Goal: Task Accomplishment & Management: Complete application form

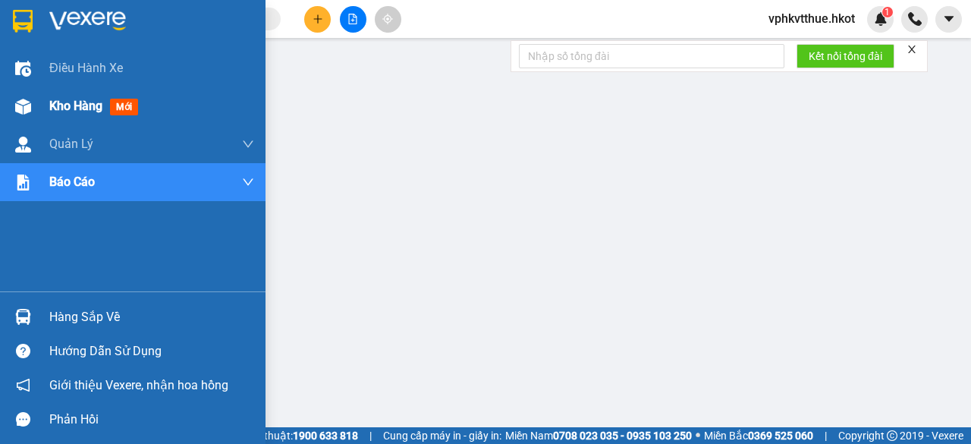
drag, startPoint x: 27, startPoint y: 99, endPoint x: 57, endPoint y: 108, distance: 30.9
click at [27, 99] on img at bounding box center [23, 107] width 16 height 16
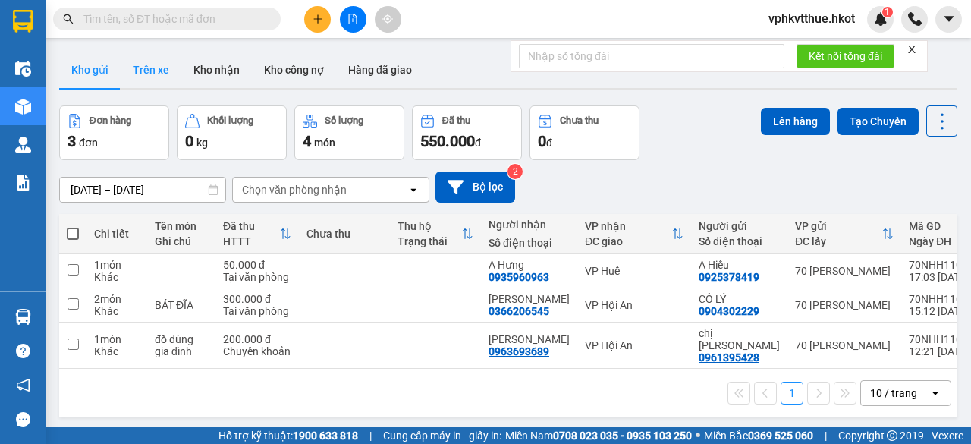
click at [149, 69] on button "Trên xe" at bounding box center [151, 70] width 61 height 36
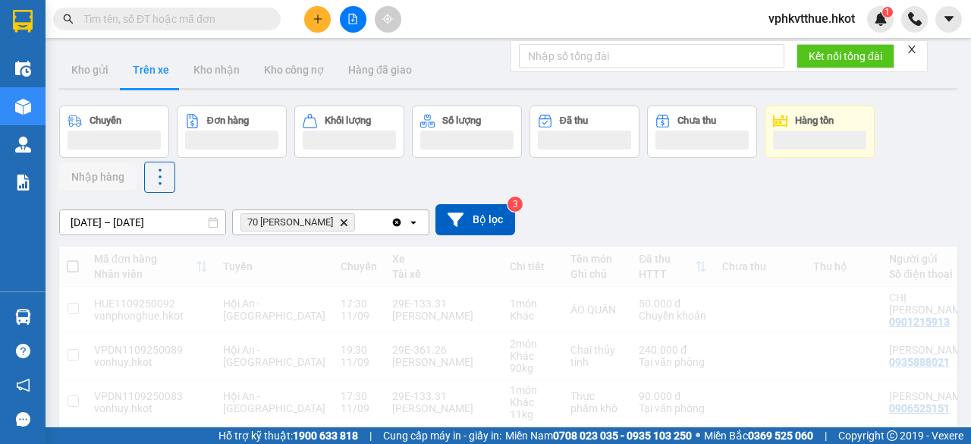
click at [130, 221] on div "ver 1.8.143 Kho gửi Trên xe Kho nhận Kho công nợ Hàng đã giao Chuyến Đơn hàng K…" at bounding box center [508, 425] width 910 height 758
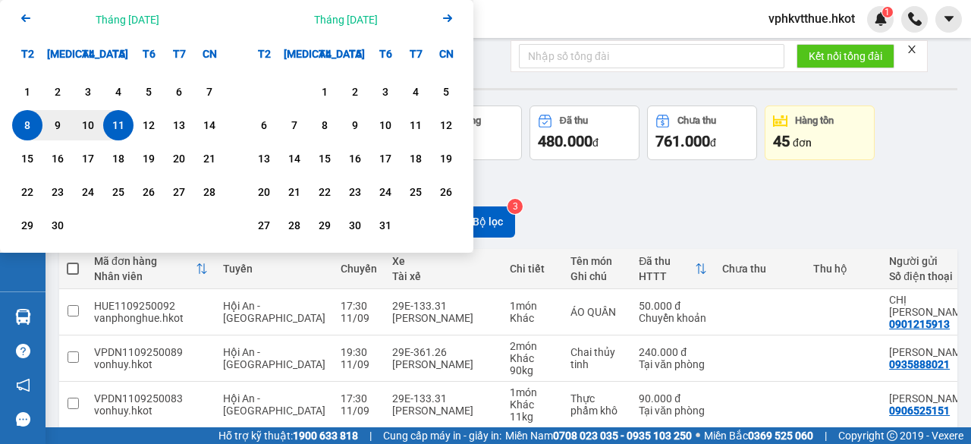
click at [573, 187] on div "Chuyến 9 chuyến Đơn hàng 11 đơn Khối lượng 119 kg Số lượng 12 món Đã thu 480.00…" at bounding box center [508, 149] width 898 height 89
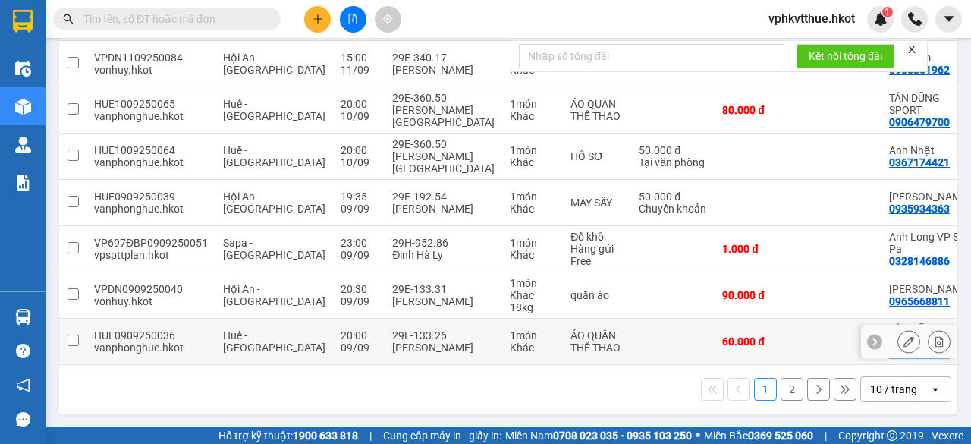
click at [341, 341] on div "09/09" at bounding box center [359, 347] width 36 height 12
checkbox input "true"
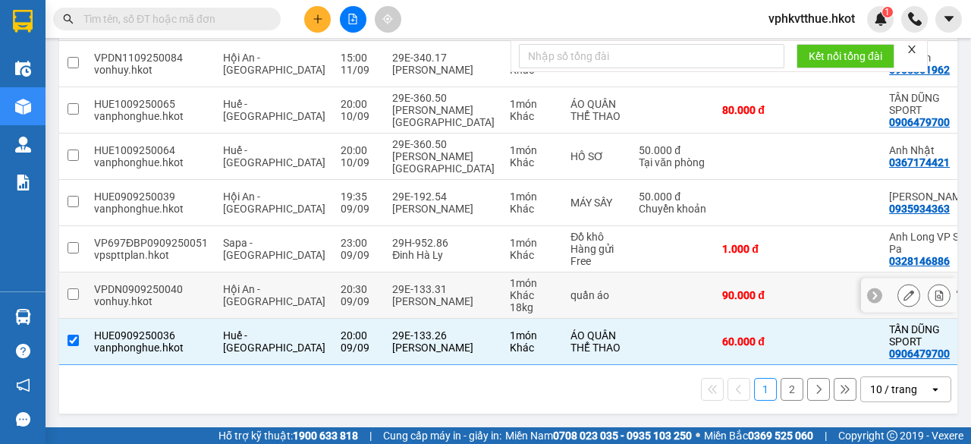
click at [341, 283] on div "20:30" at bounding box center [359, 289] width 36 height 12
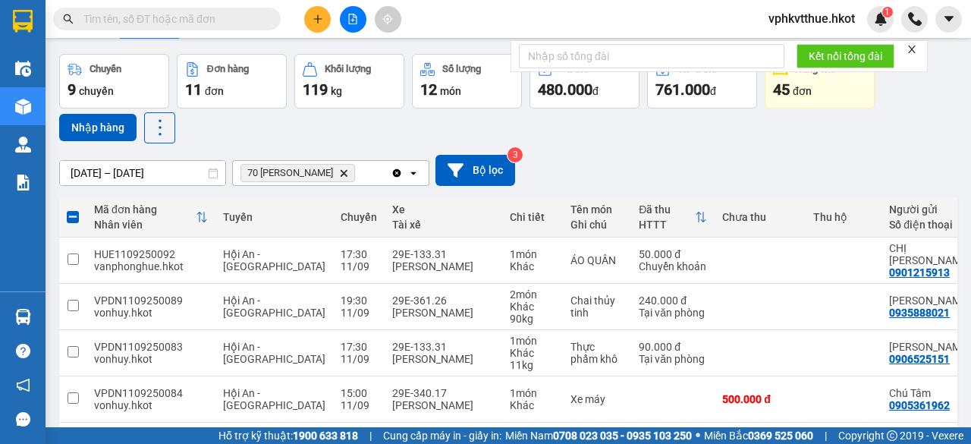
scroll to position [51, 0]
click at [113, 125] on button "Nhập hàng" at bounding box center [97, 128] width 77 height 27
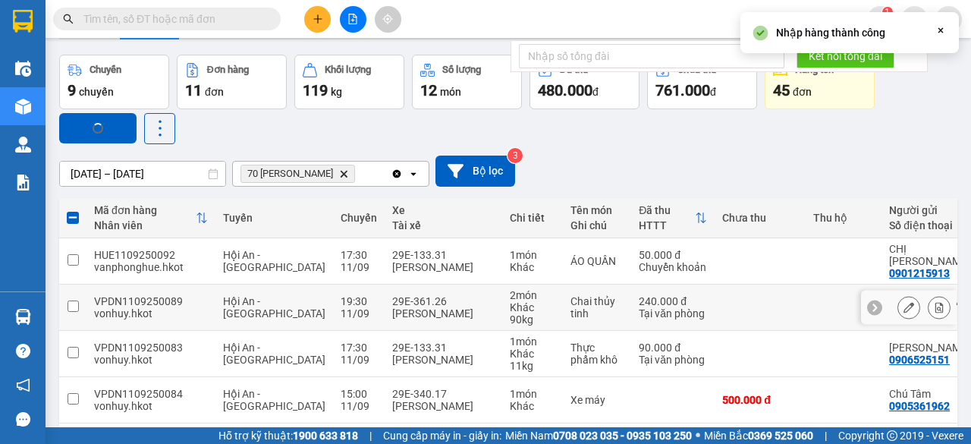
checkbox input "false"
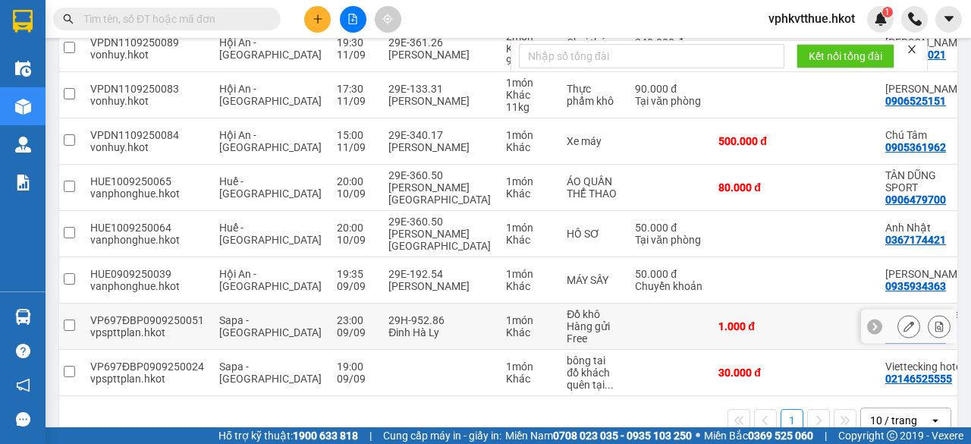
scroll to position [0, 0]
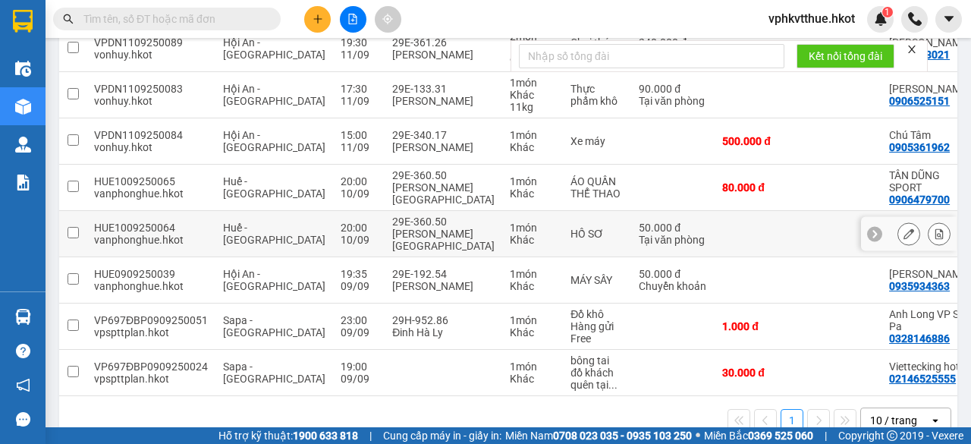
click at [510, 234] on div "1 món" at bounding box center [533, 227] width 46 height 12
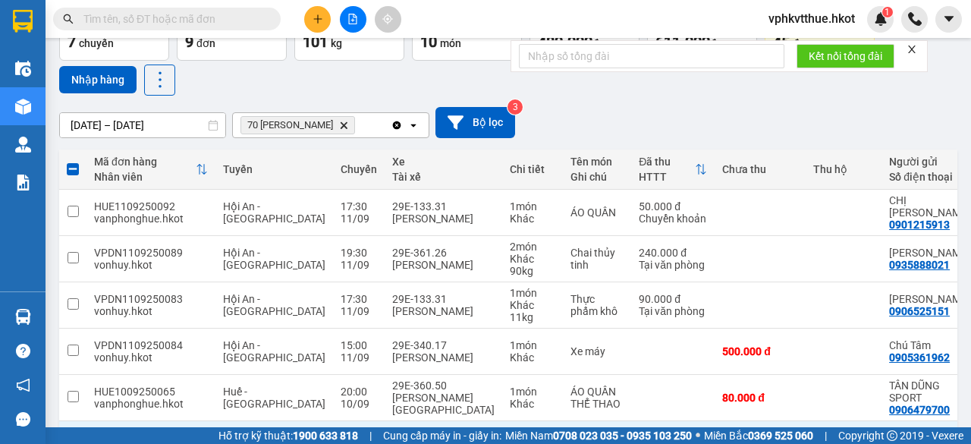
scroll to position [99, 0]
click at [98, 86] on button "Nhập hàng" at bounding box center [97, 80] width 77 height 27
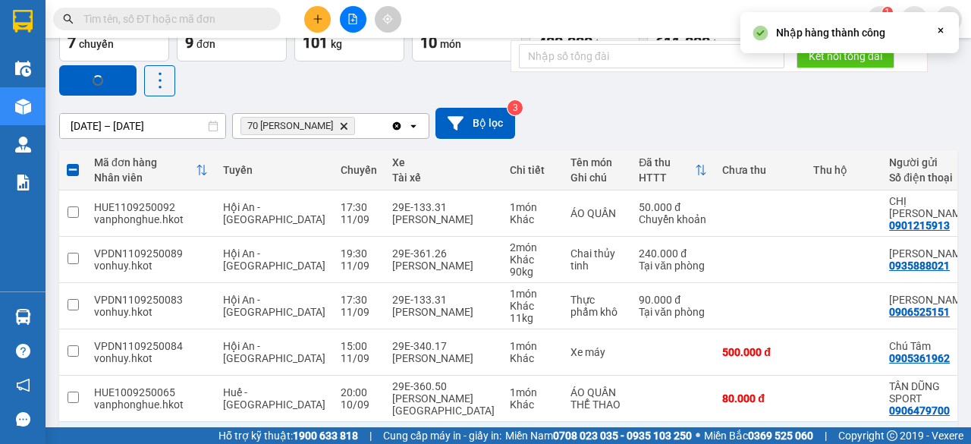
checkbox input "false"
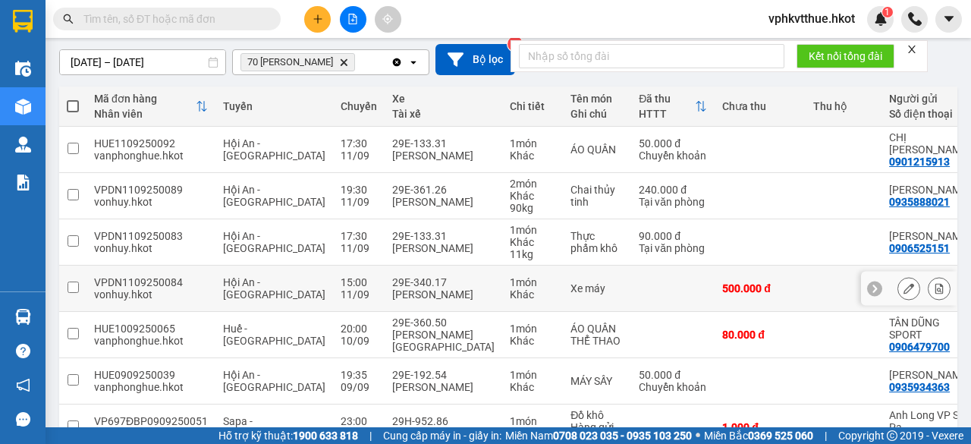
scroll to position [171, 0]
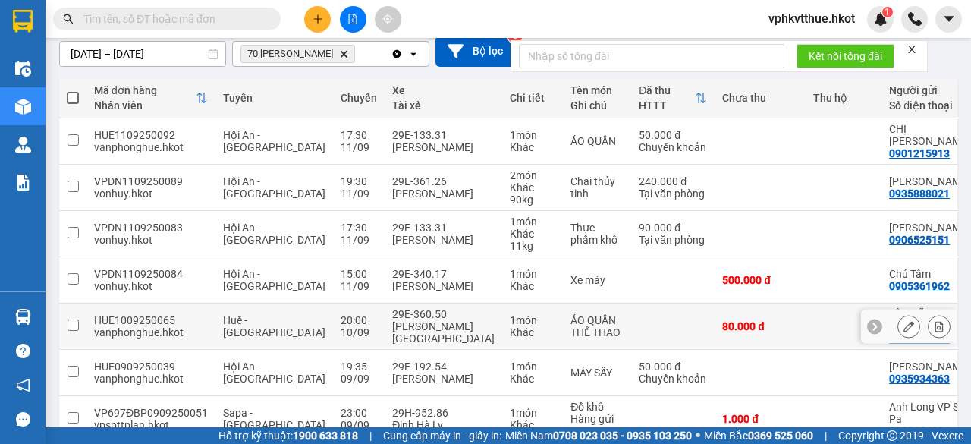
click at [570, 338] on div "ÁO QUẦN THỂ THAO" at bounding box center [596, 326] width 53 height 24
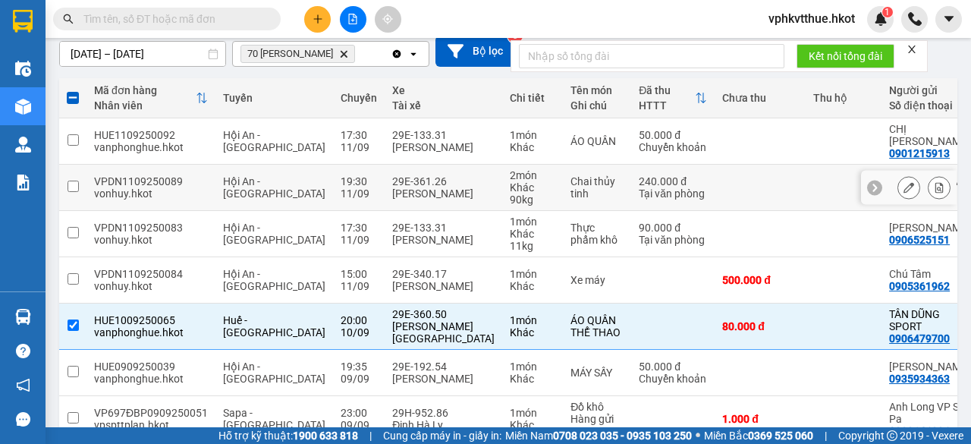
scroll to position [0, 0]
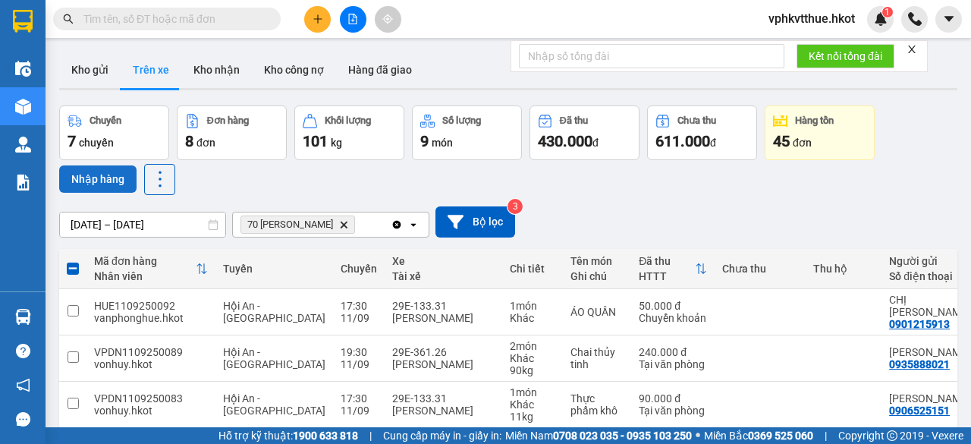
click at [93, 175] on button "Nhập hàng" at bounding box center [97, 178] width 77 height 27
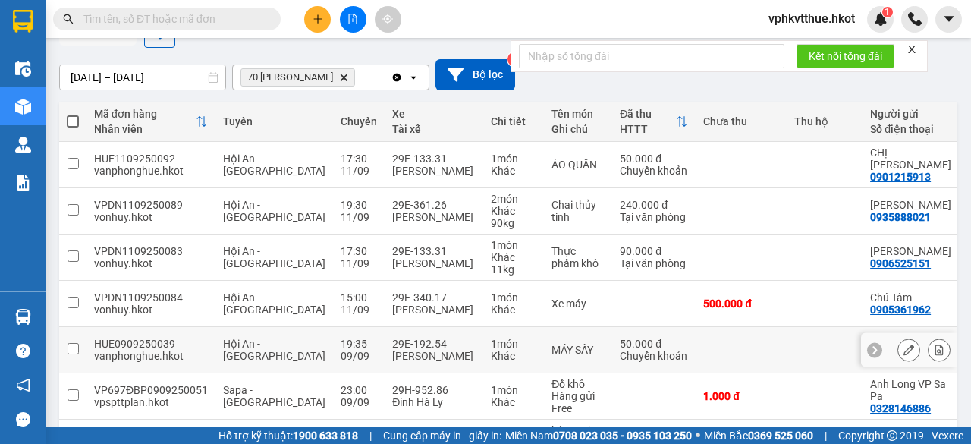
scroll to position [196, 0]
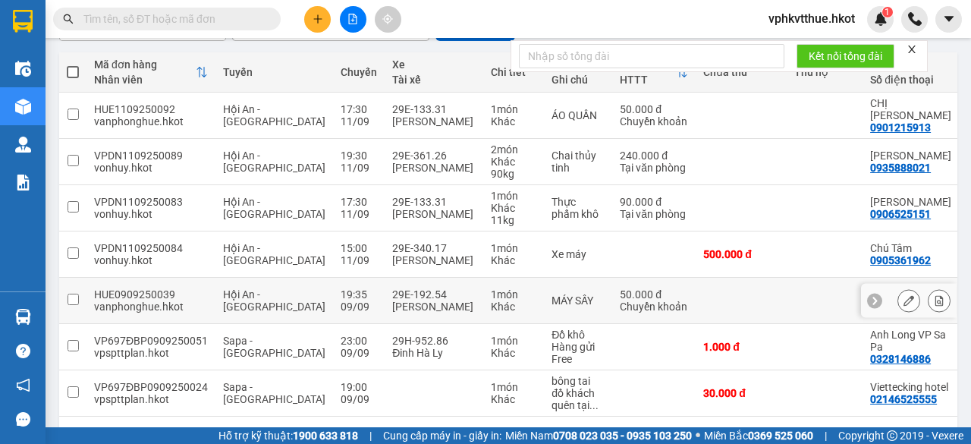
click at [491, 300] on div "Khác" at bounding box center [514, 306] width 46 height 12
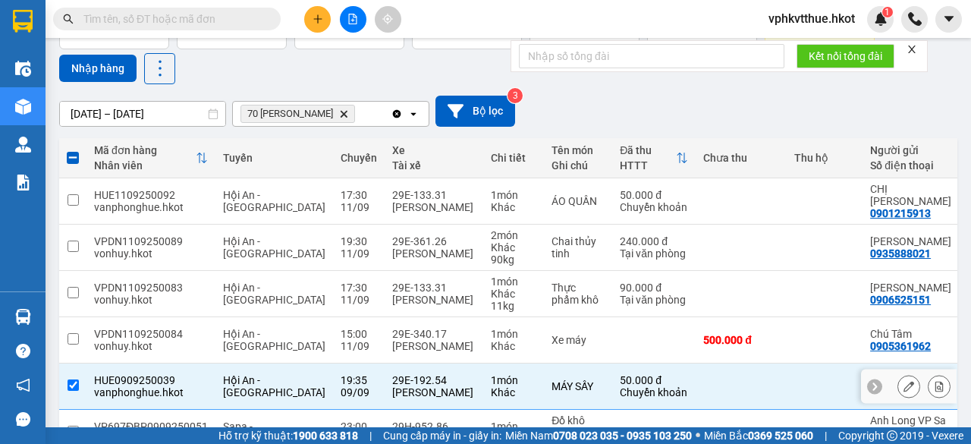
scroll to position [0, 0]
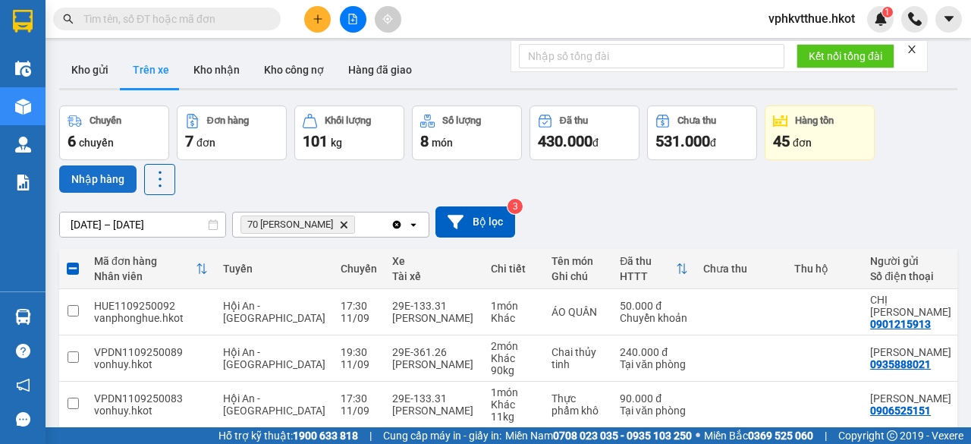
click at [89, 178] on button "Nhập hàng" at bounding box center [97, 178] width 77 height 27
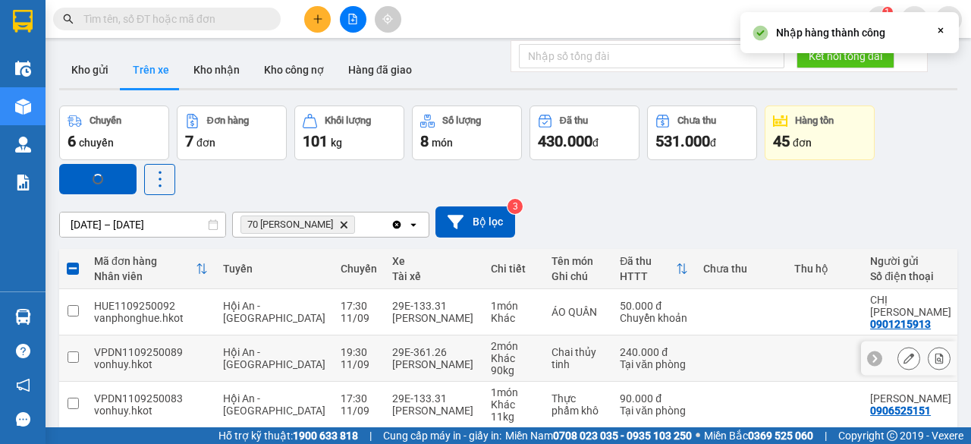
checkbox input "false"
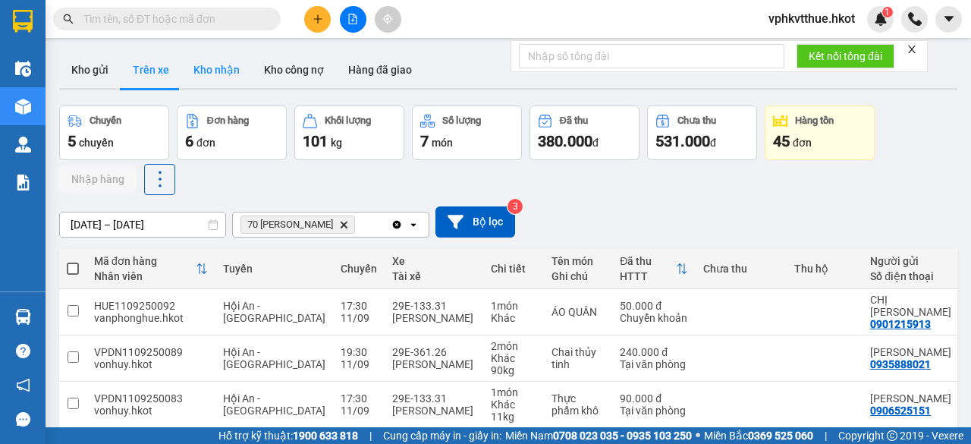
click at [226, 67] on button "Kho nhận" at bounding box center [216, 70] width 71 height 36
type input "[DATE] – [DATE]"
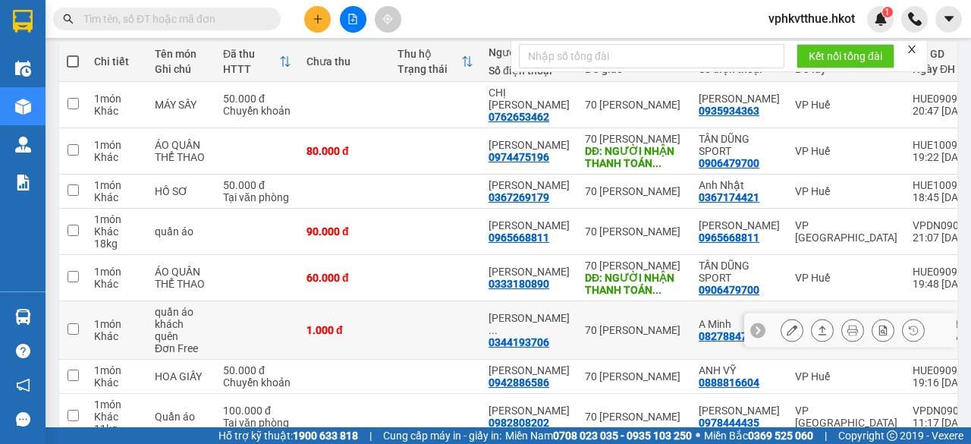
scroll to position [173, 0]
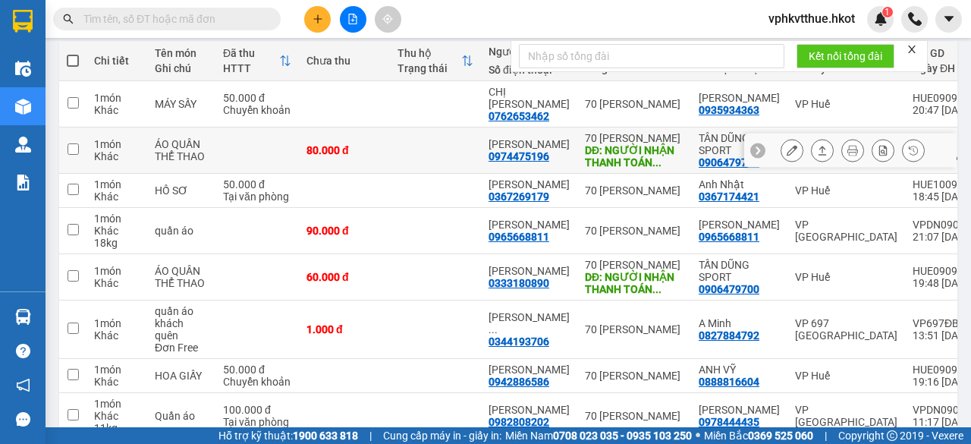
click at [369, 156] on div "80.000 đ" at bounding box center [344, 150] width 76 height 12
checkbox input "true"
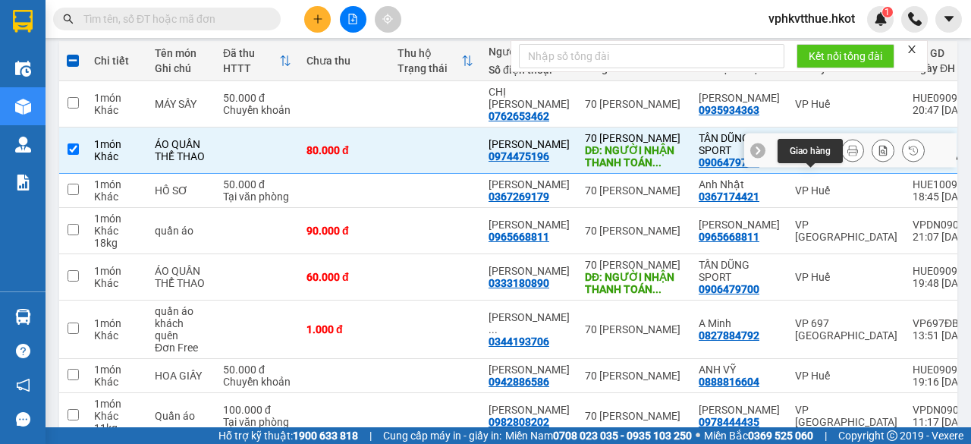
click at [817, 155] on icon at bounding box center [822, 150] width 11 height 11
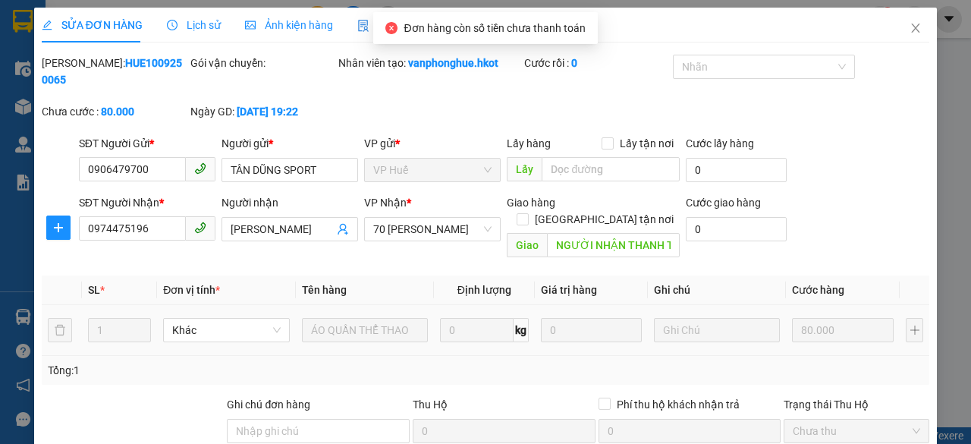
type input "0906479700"
type input "TÂN DŨNG SPORT"
type input "0974475196"
type input "[PERSON_NAME]"
type input "NGƯỜI NHẬN THANH TOÁN CƯỚC"
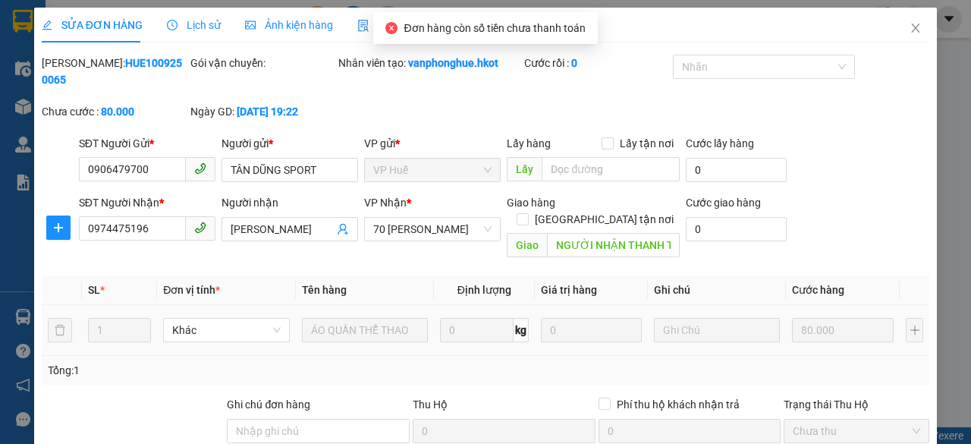
type input "80.000"
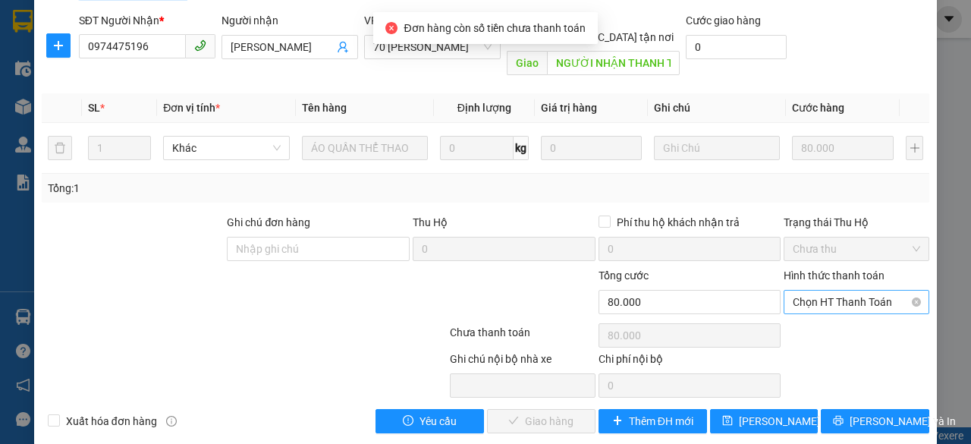
click at [828, 290] on span "Chọn HT Thanh Toán" at bounding box center [855, 301] width 127 height 23
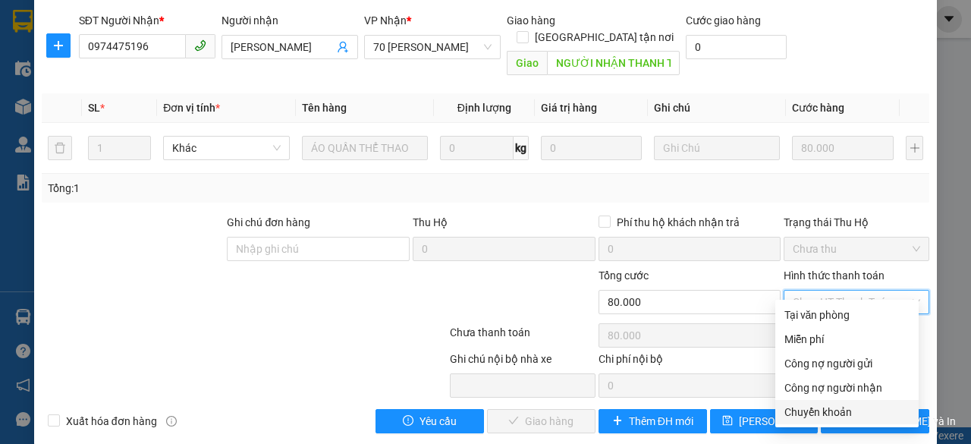
click at [800, 410] on div "Chuyển khoản" at bounding box center [846, 411] width 125 height 17
type input "0"
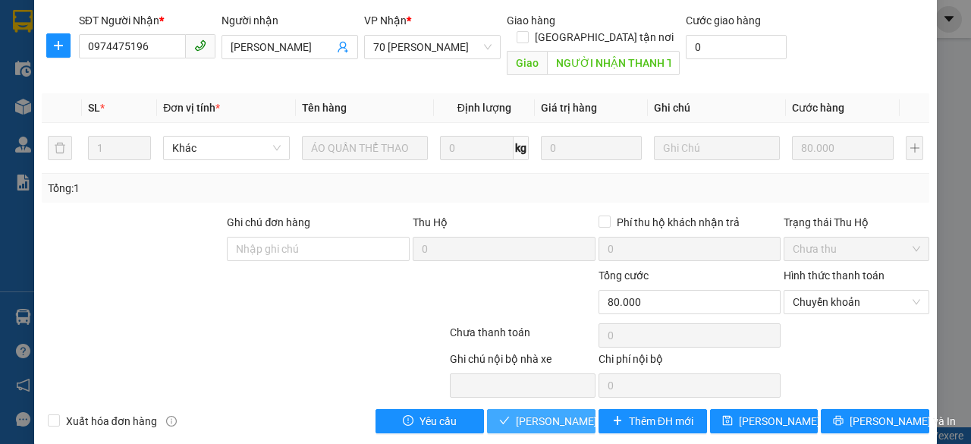
click at [543, 413] on span "[PERSON_NAME] và Giao hàng" at bounding box center [589, 421] width 146 height 17
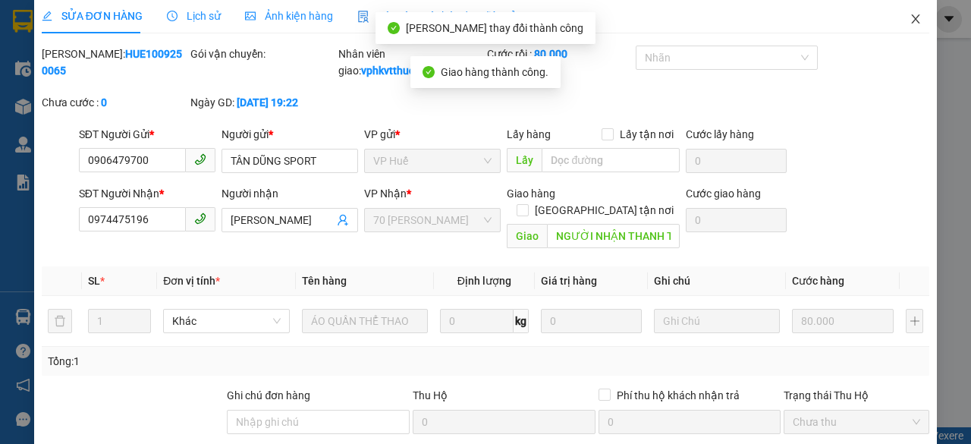
scroll to position [0, 0]
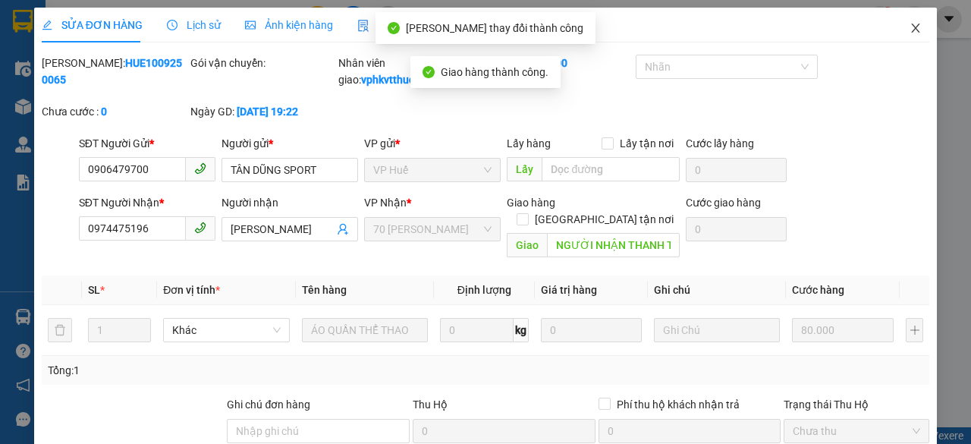
click at [909, 30] on icon "close" at bounding box center [915, 28] width 12 height 12
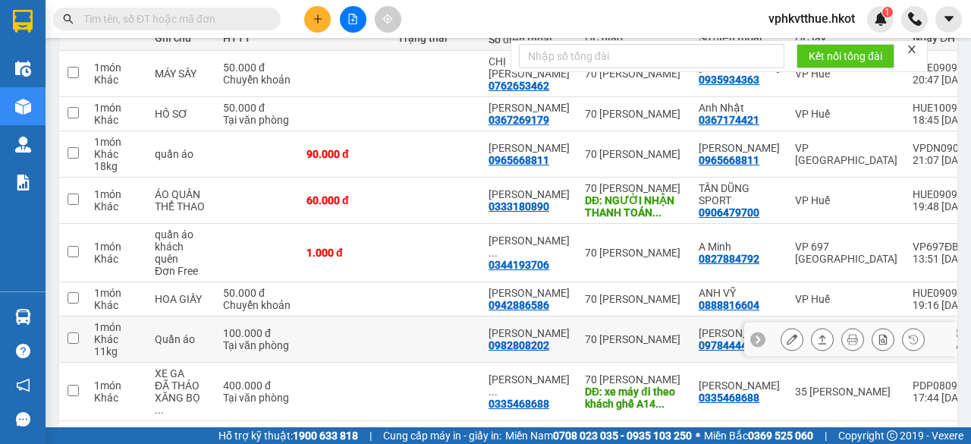
scroll to position [347, 0]
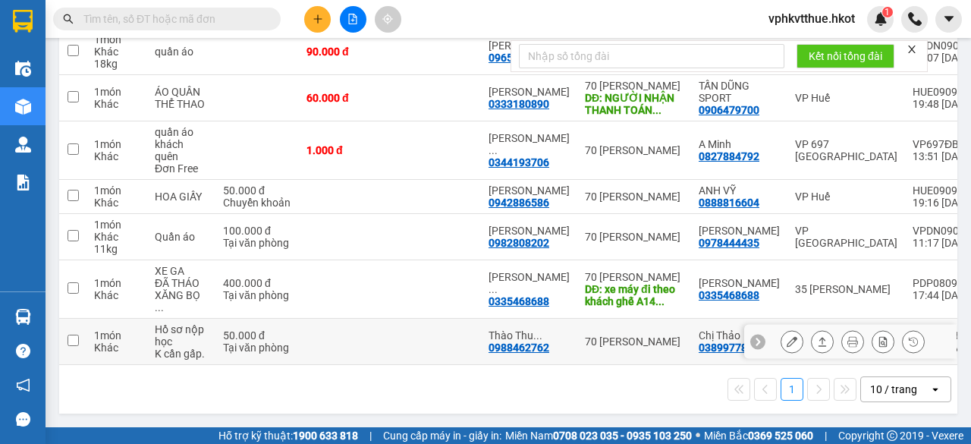
click at [328, 336] on td at bounding box center [344, 342] width 91 height 46
checkbox input "true"
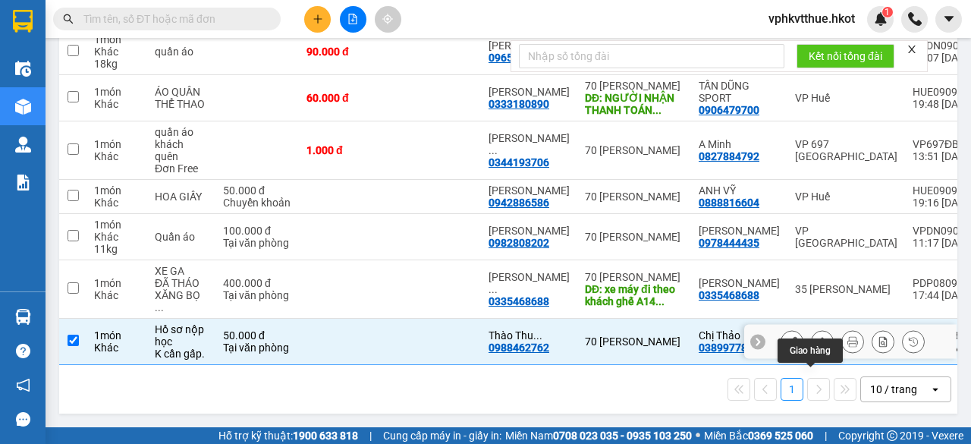
click at [811, 330] on button at bounding box center [821, 341] width 21 height 27
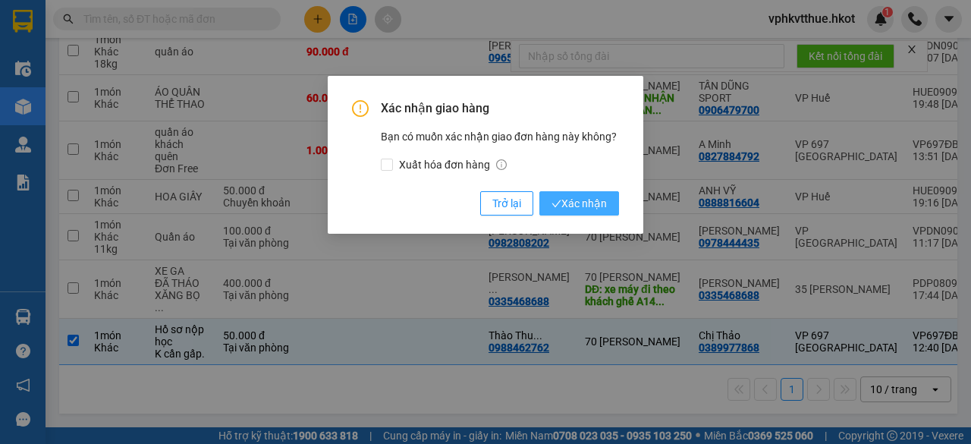
click at [570, 198] on span "Xác nhận" at bounding box center [578, 203] width 55 height 17
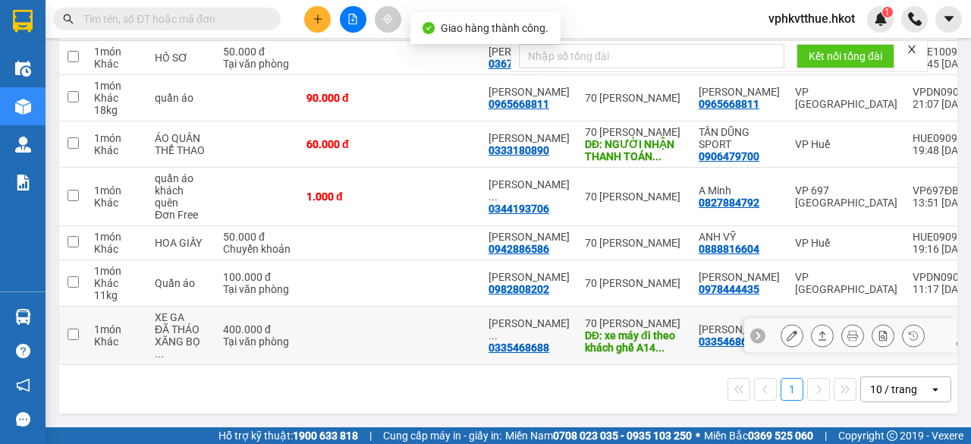
scroll to position [301, 0]
click at [535, 341] on div "0335468688" at bounding box center [518, 347] width 61 height 12
click at [497, 329] on span "..." at bounding box center [492, 335] width 9 height 12
checkbox input "true"
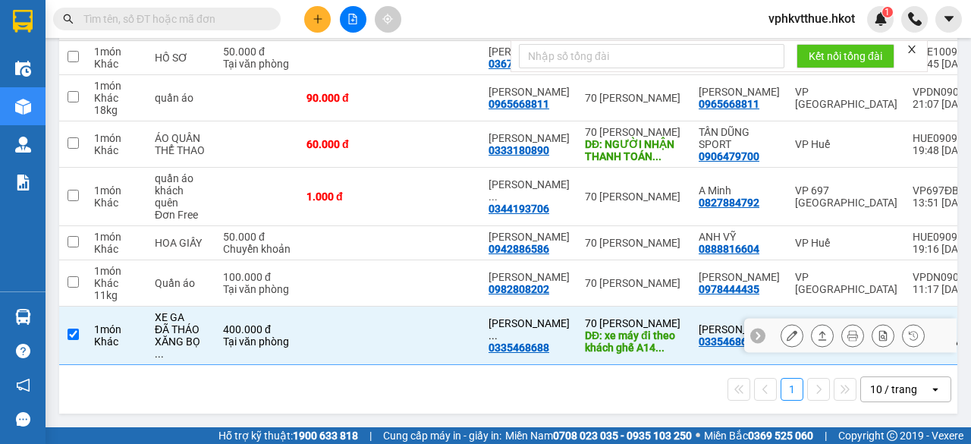
click at [817, 330] on icon at bounding box center [822, 335] width 11 height 11
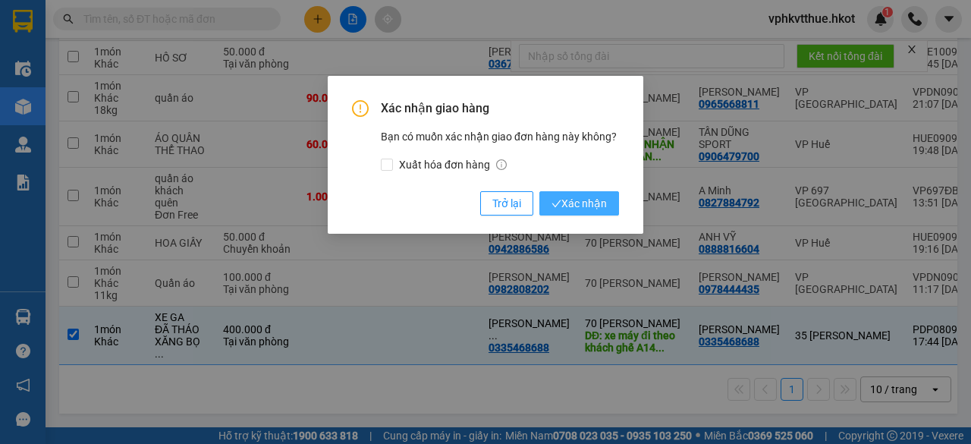
click at [569, 202] on span "Xác nhận" at bounding box center [578, 203] width 55 height 17
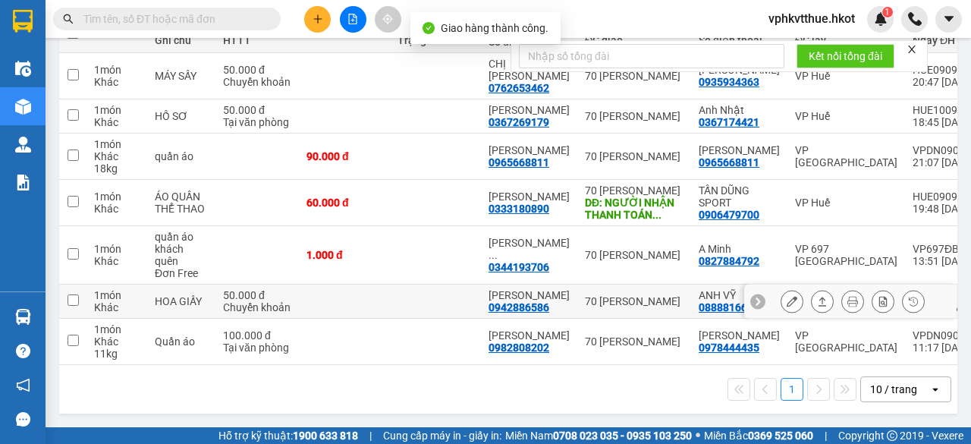
scroll to position [243, 0]
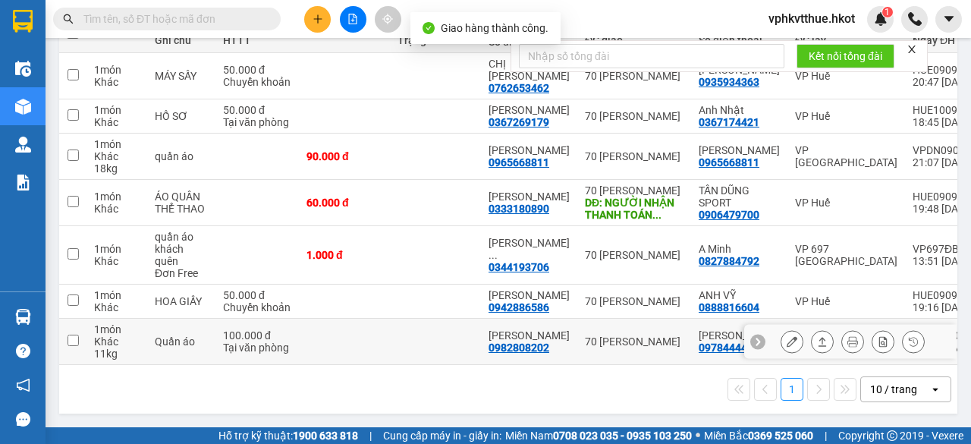
click at [328, 340] on td at bounding box center [344, 342] width 91 height 46
checkbox input "true"
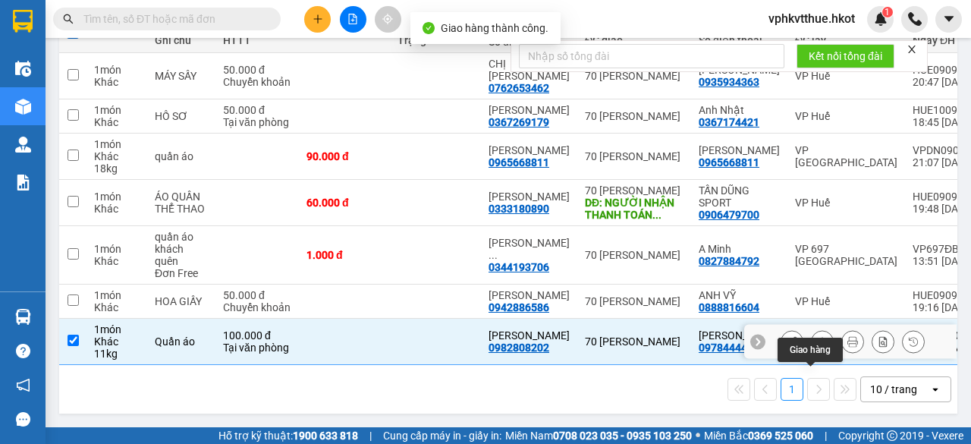
click at [816, 334] on button at bounding box center [821, 341] width 21 height 27
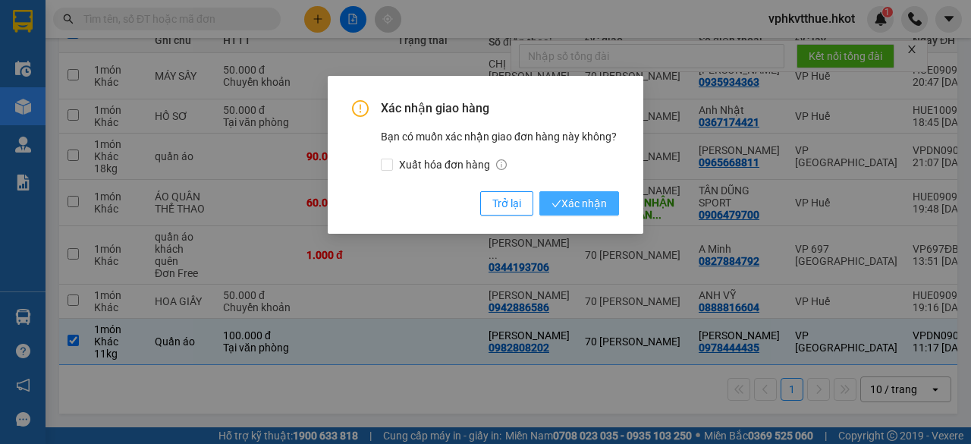
click at [591, 202] on span "Xác nhận" at bounding box center [578, 203] width 55 height 17
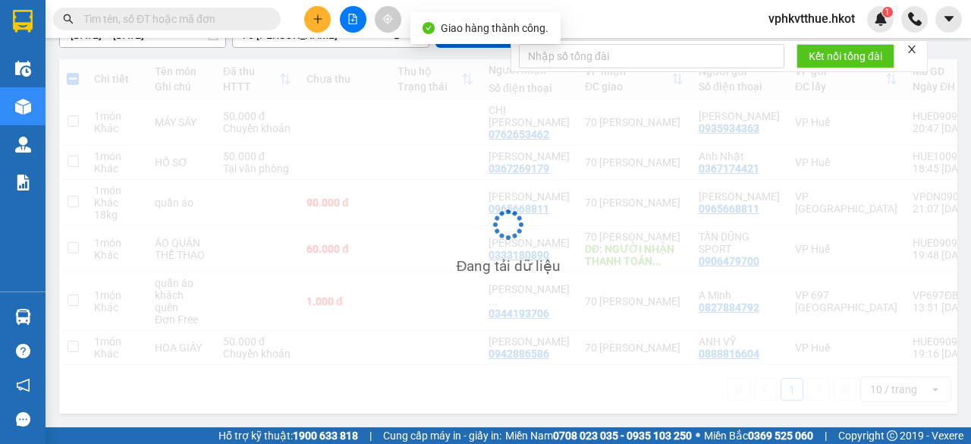
scroll to position [196, 0]
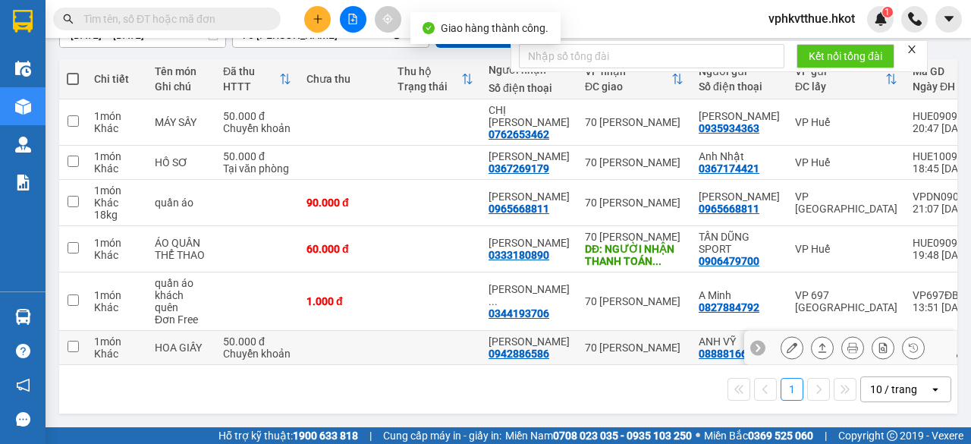
click at [452, 331] on td at bounding box center [435, 348] width 91 height 34
checkbox input "true"
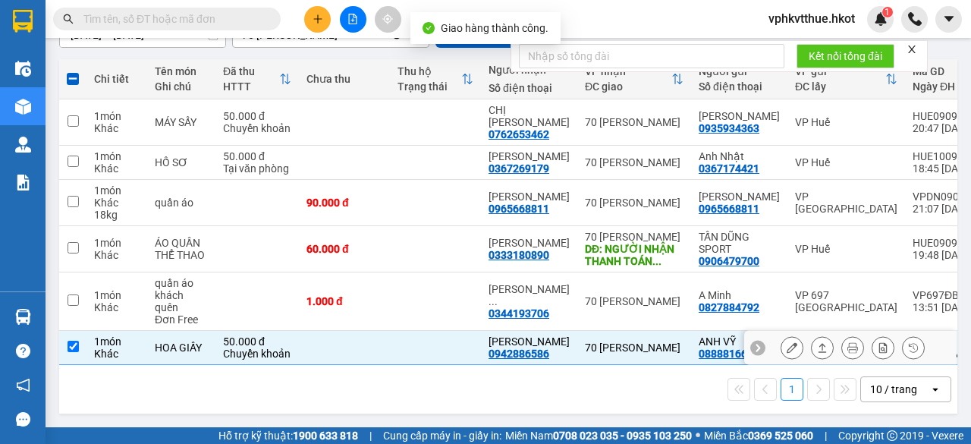
click at [817, 343] on icon at bounding box center [822, 347] width 11 height 11
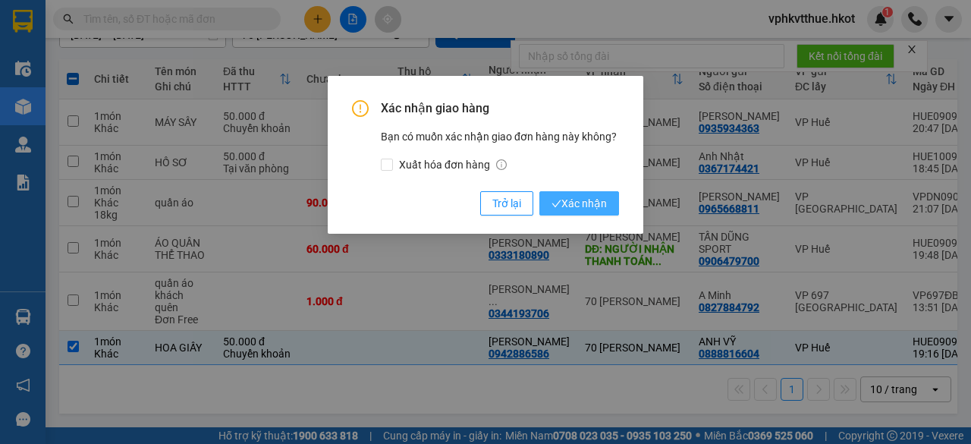
click at [588, 202] on span "Xác nhận" at bounding box center [578, 203] width 55 height 17
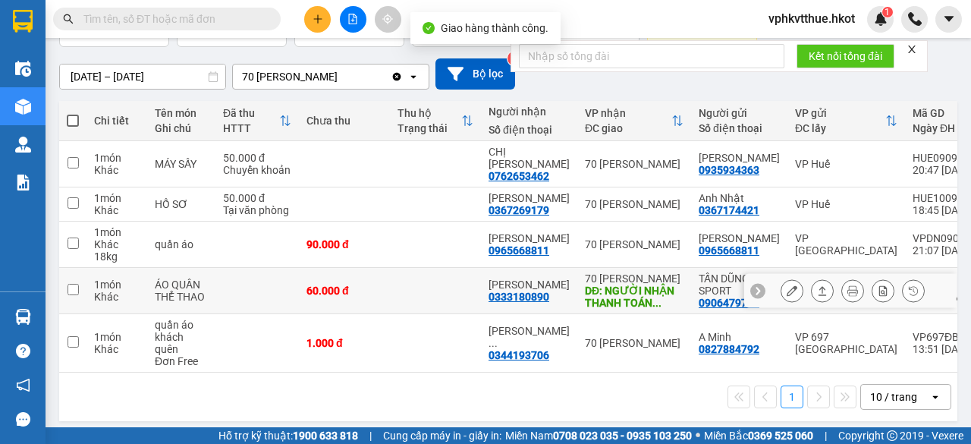
scroll to position [114, 0]
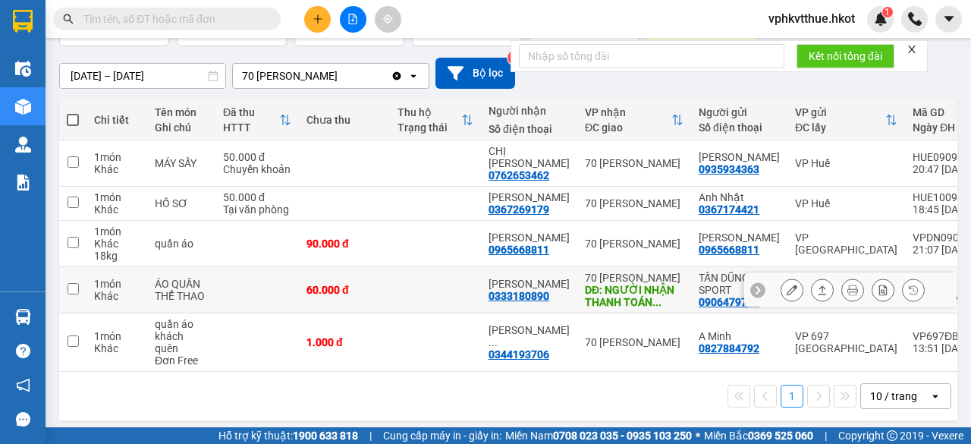
click at [340, 296] on div "60.000 đ" at bounding box center [344, 290] width 76 height 12
checkbox input "true"
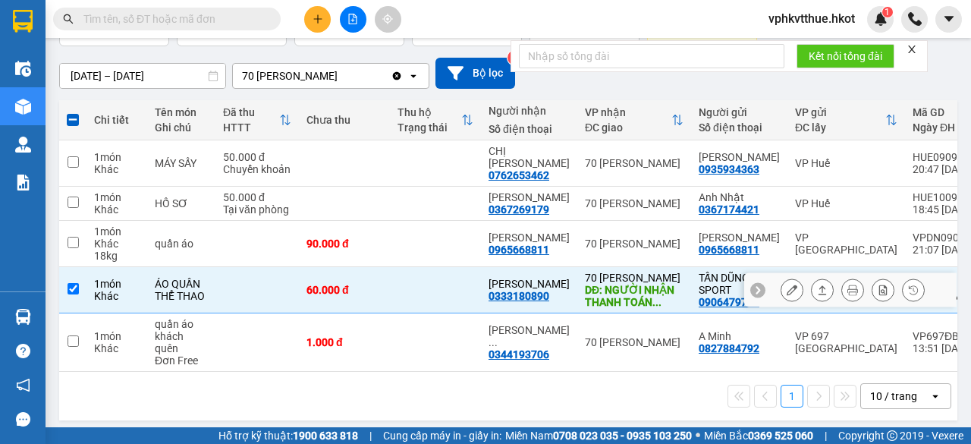
click at [817, 295] on icon at bounding box center [822, 289] width 11 height 11
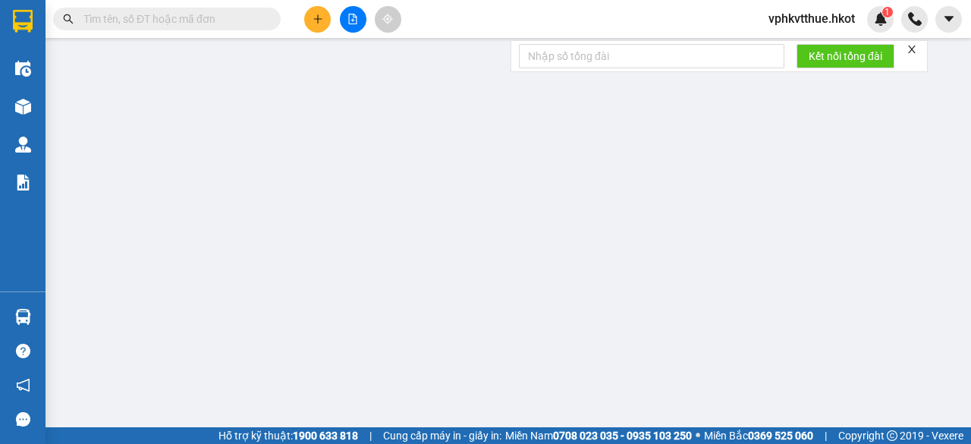
type input "0906479700"
type input "TẤN DŨNG SPORT"
type input "0333180890"
type input "[PERSON_NAME]"
type input "NGƯỜI NHẬN THANH TOÁN CƯỚC"
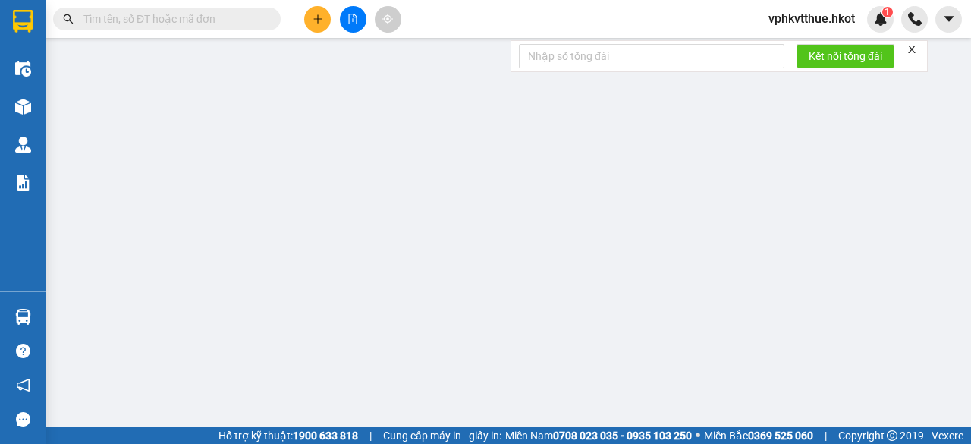
type input "60.000"
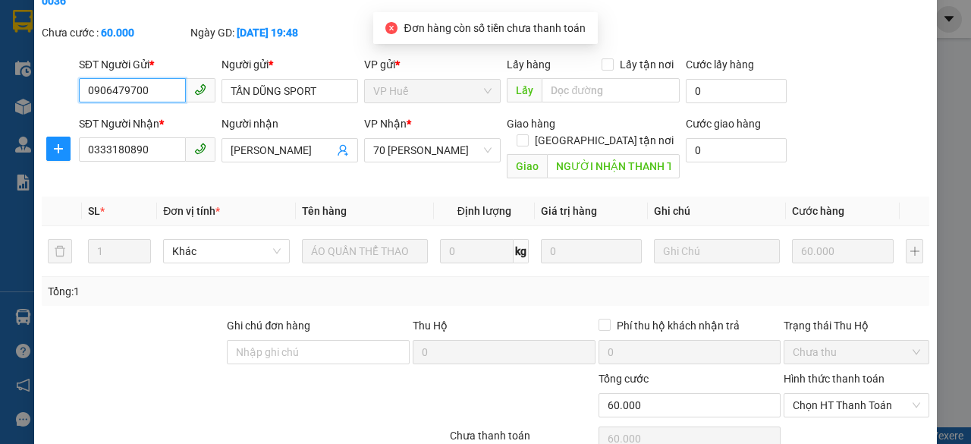
scroll to position [81, 0]
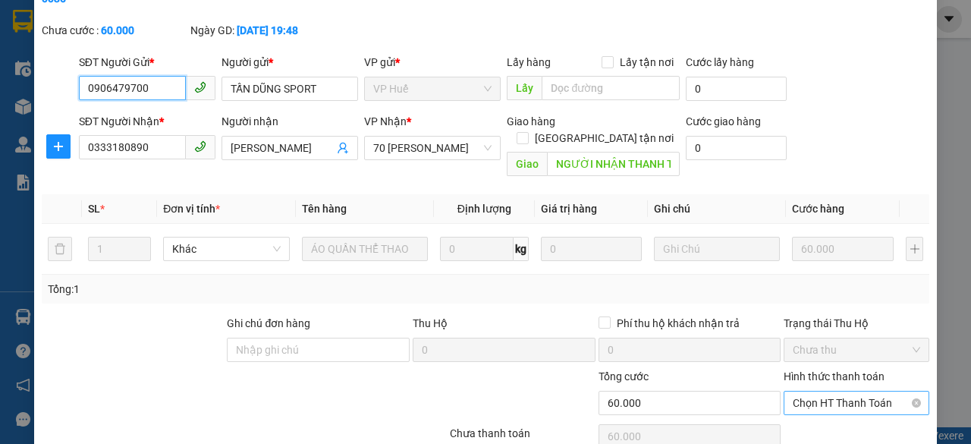
click at [821, 391] on span "Chọn HT Thanh Toán" at bounding box center [855, 402] width 127 height 23
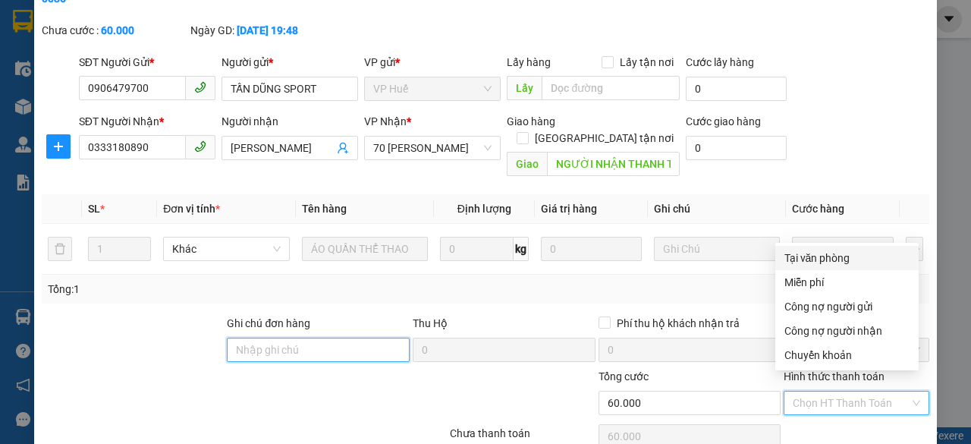
click at [280, 337] on input "Ghi chú đơn hàng" at bounding box center [318, 349] width 183 height 24
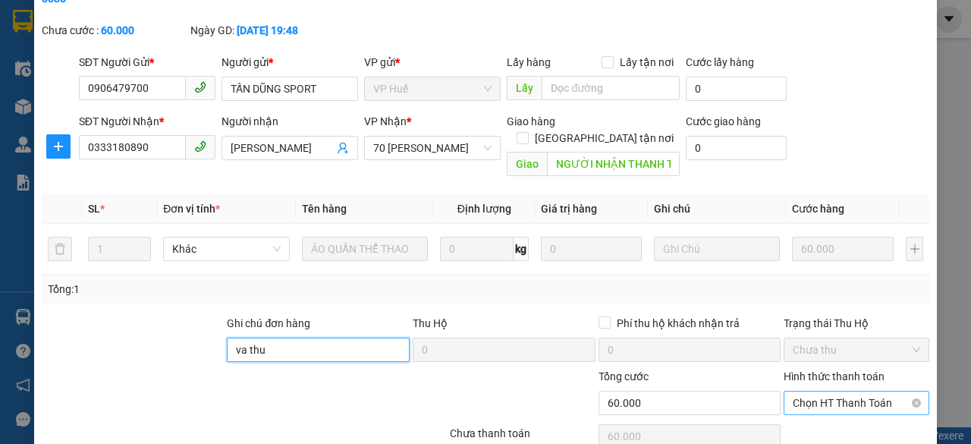
click at [818, 391] on span "Chọn HT Thanh Toán" at bounding box center [855, 402] width 127 height 23
type input "va thu"
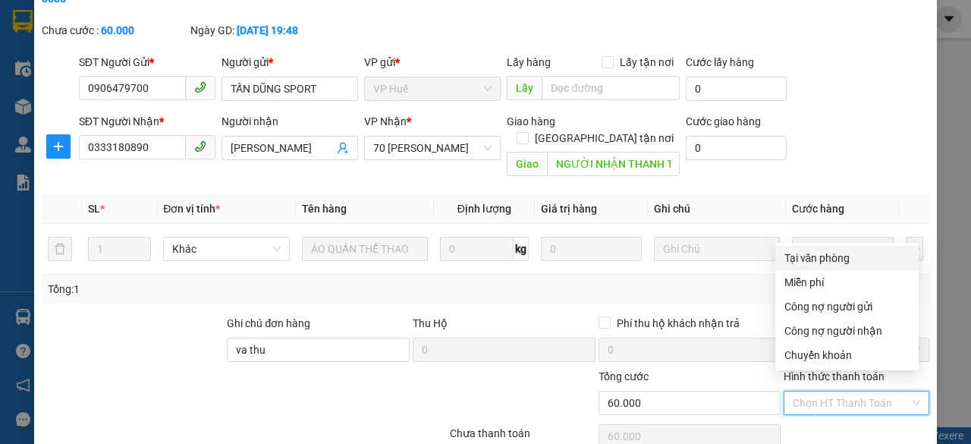
click at [810, 262] on div "Tại văn phòng" at bounding box center [846, 258] width 125 height 17
type input "0"
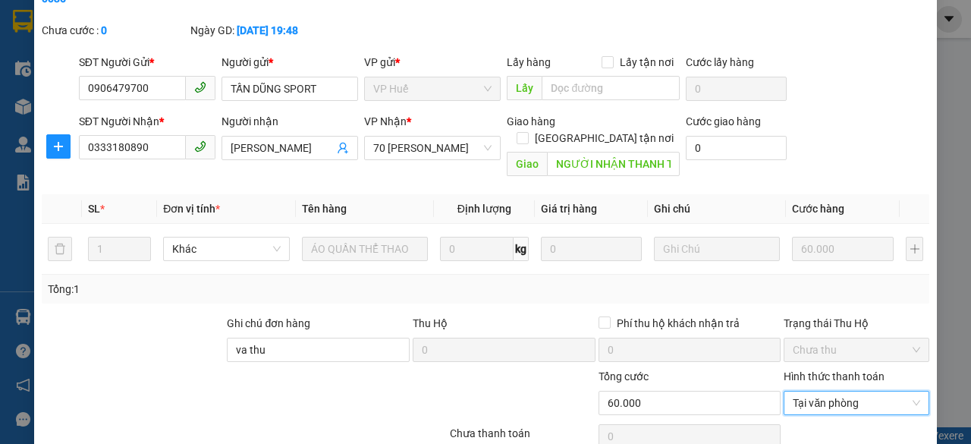
scroll to position [182, 0]
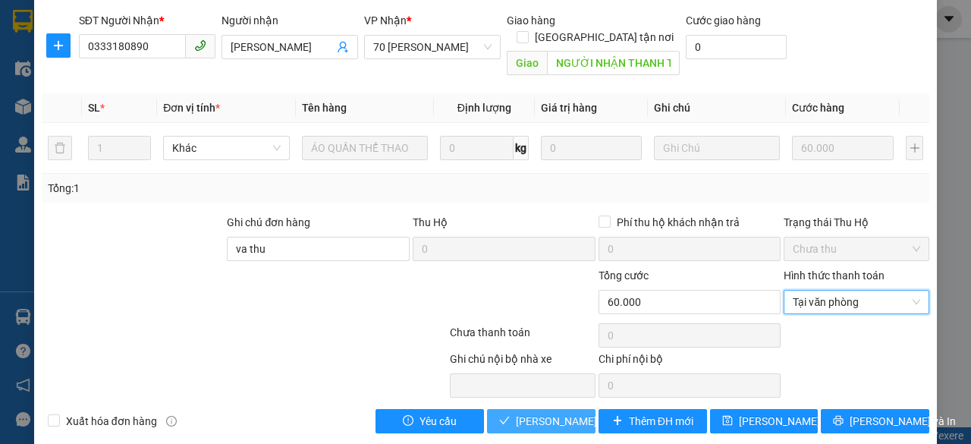
click at [549, 413] on span "[PERSON_NAME] và Giao hàng" at bounding box center [589, 421] width 146 height 17
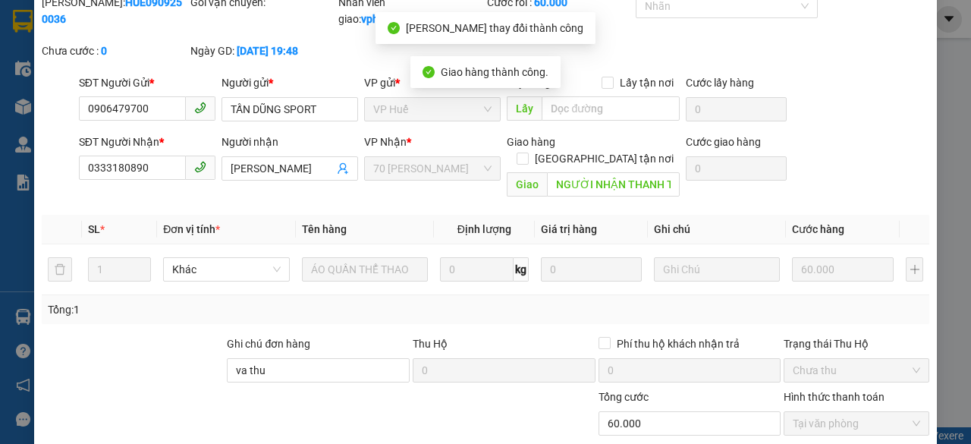
scroll to position [0, 0]
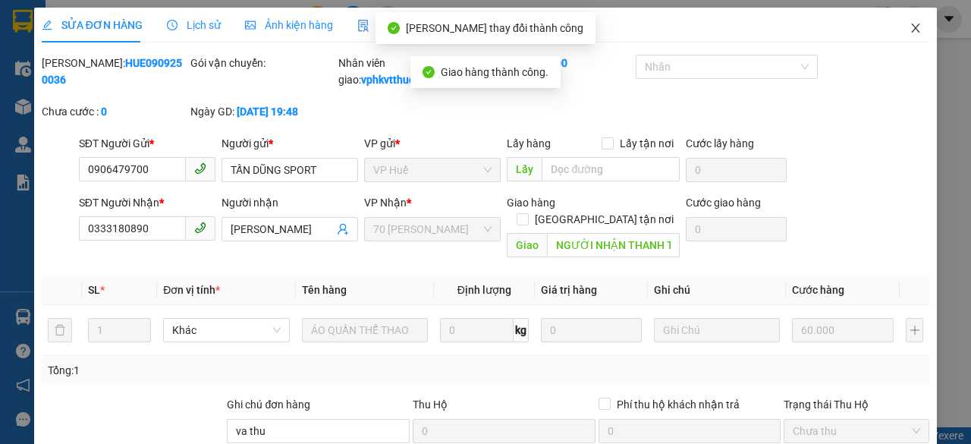
click at [912, 27] on icon "close" at bounding box center [916, 28] width 8 height 9
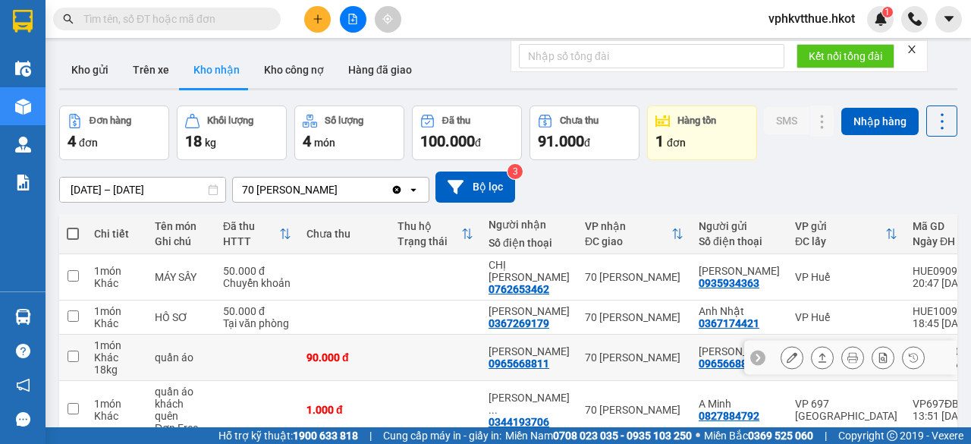
scroll to position [103, 0]
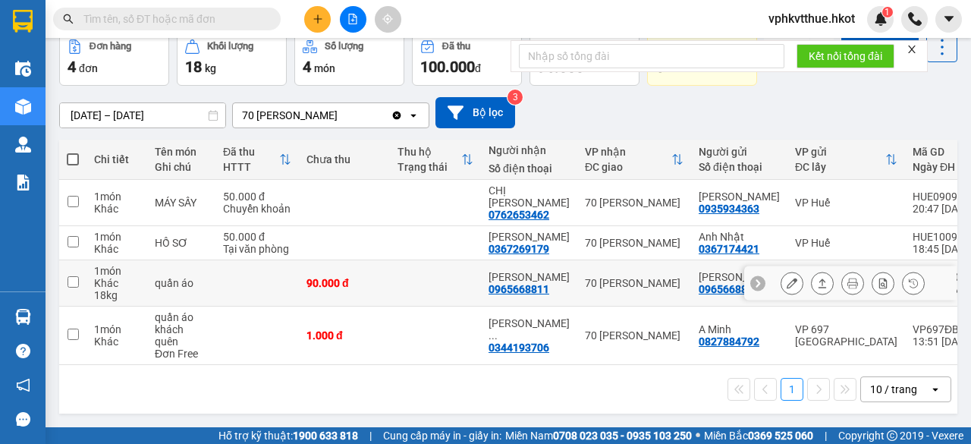
click at [390, 273] on td at bounding box center [435, 283] width 91 height 46
checkbox input "true"
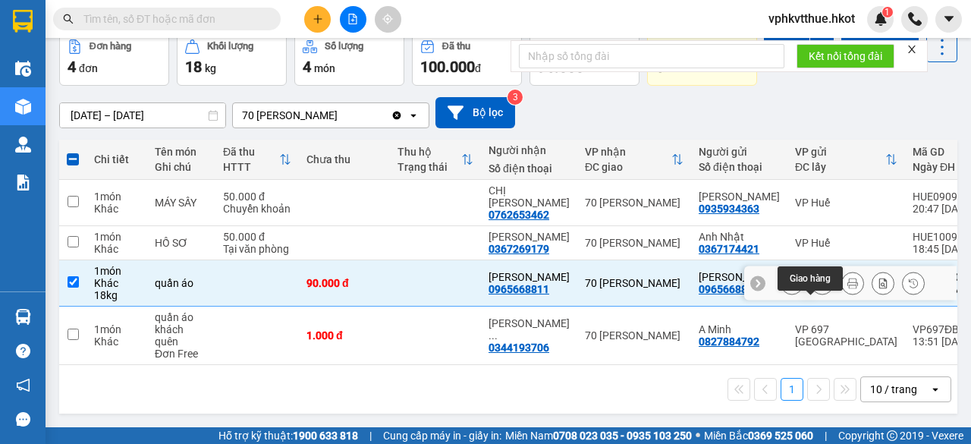
click at [817, 278] on icon at bounding box center [822, 283] width 11 height 11
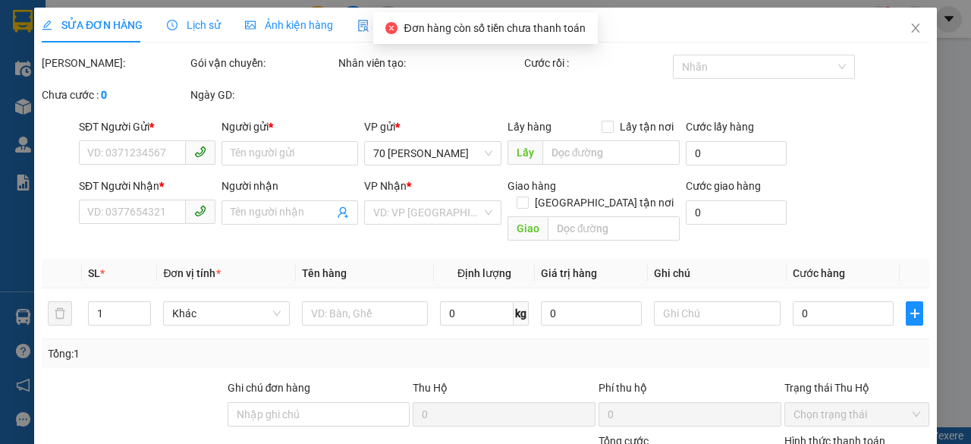
type input "0965668811"
type input "[PERSON_NAME]"
type input "0965668811"
type input "[PERSON_NAME]"
type input "90.000"
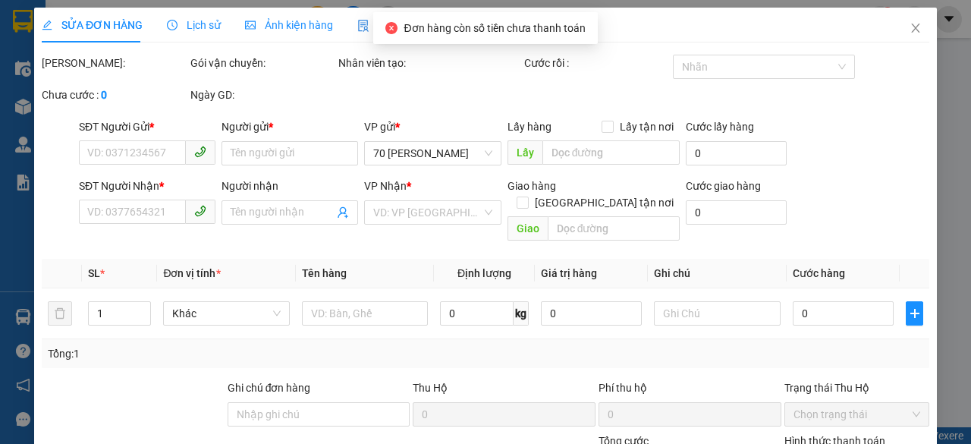
type input "90.000"
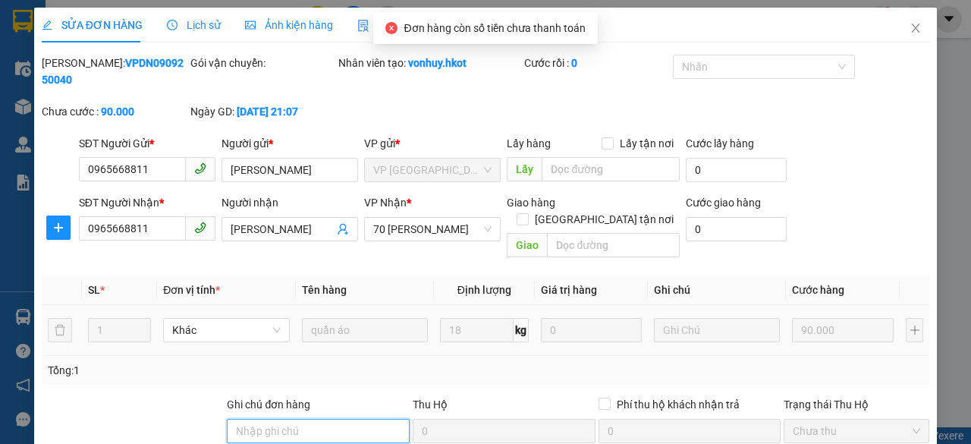
click at [284, 419] on input "Ghi chú đơn hàng" at bounding box center [318, 431] width 183 height 24
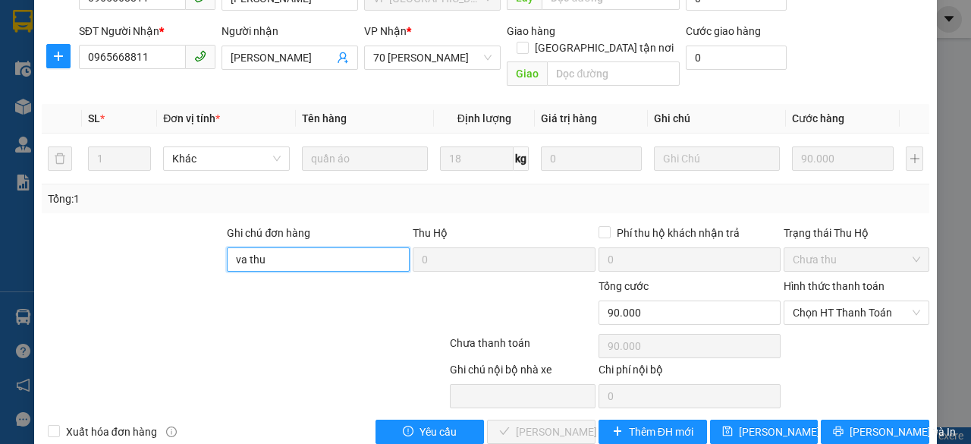
scroll to position [182, 0]
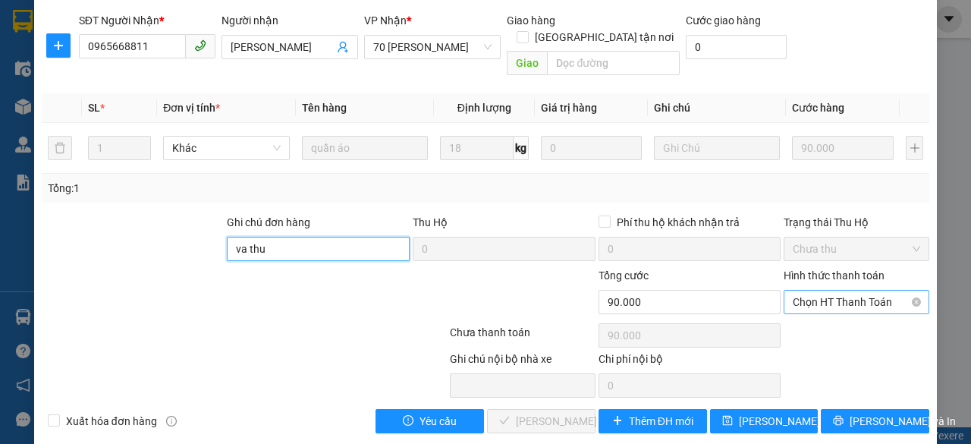
click at [807, 293] on span "Chọn HT Thanh Toán" at bounding box center [855, 301] width 127 height 23
type input "va thu"
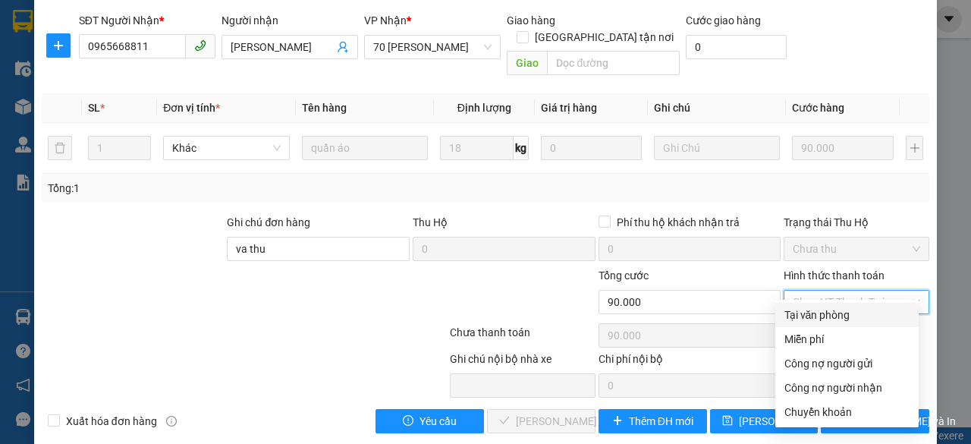
click at [805, 317] on div "Tại văn phòng" at bounding box center [846, 314] width 125 height 17
type input "0"
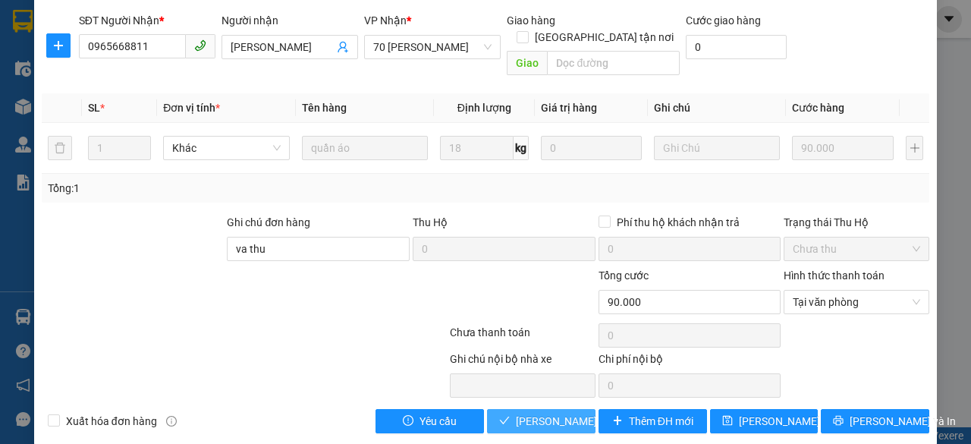
click at [551, 413] on span "[PERSON_NAME] và Giao hàng" at bounding box center [589, 421] width 146 height 17
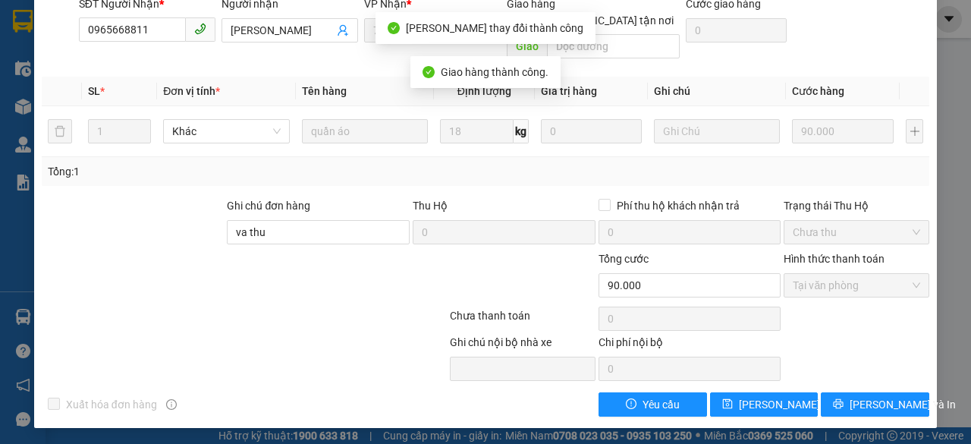
scroll to position [0, 0]
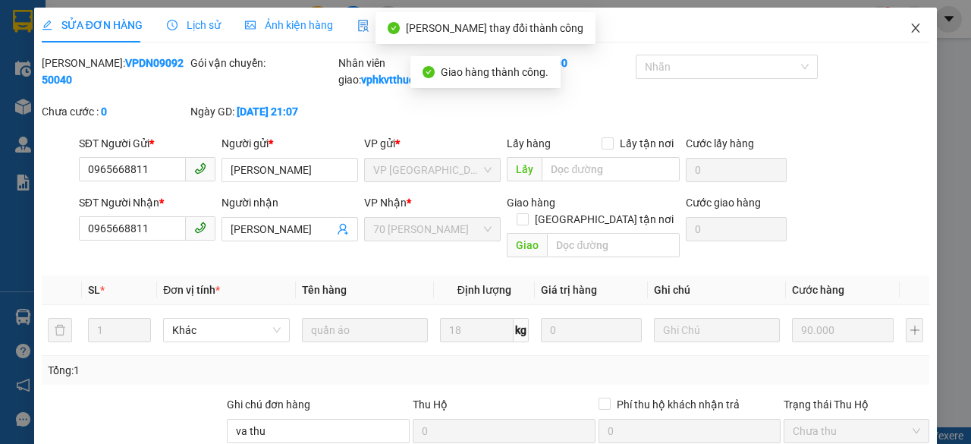
click at [912, 28] on icon "close" at bounding box center [916, 28] width 8 height 9
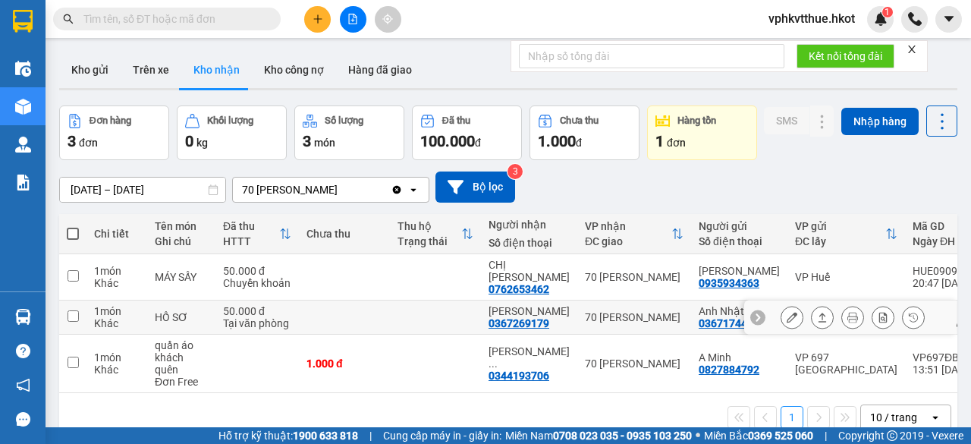
click at [332, 334] on td at bounding box center [344, 317] width 91 height 34
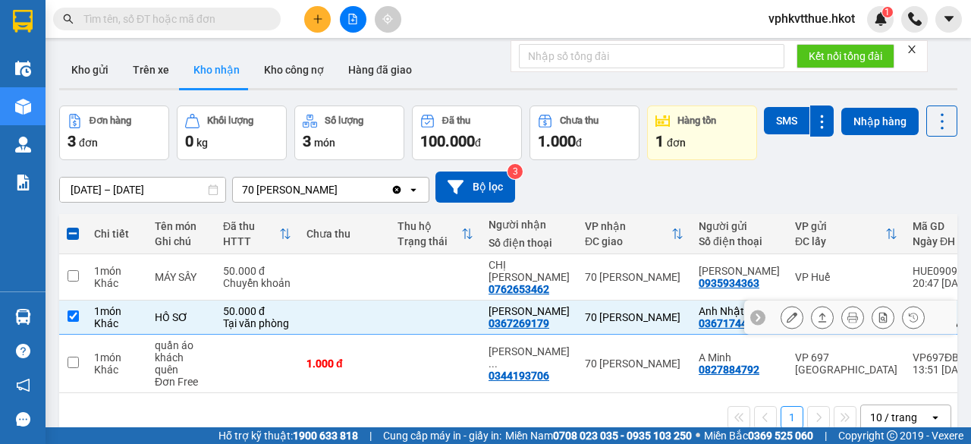
click at [817, 322] on icon at bounding box center [822, 317] width 11 height 11
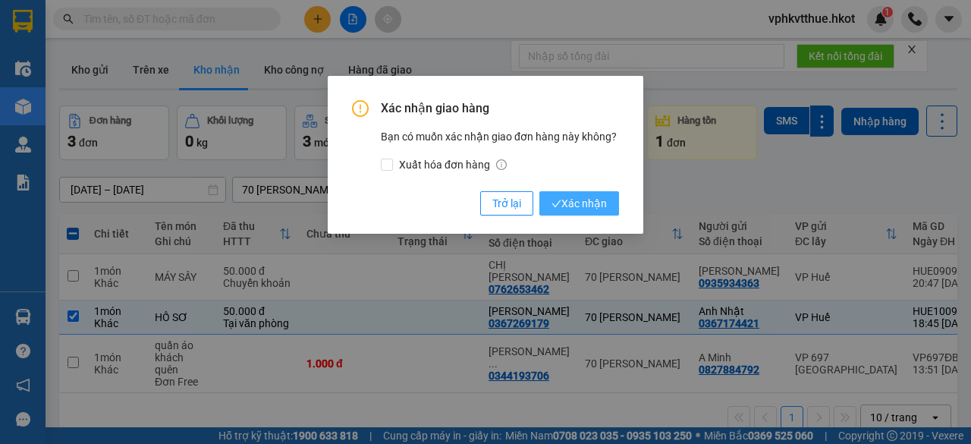
click at [552, 199] on icon "check" at bounding box center [556, 204] width 10 height 10
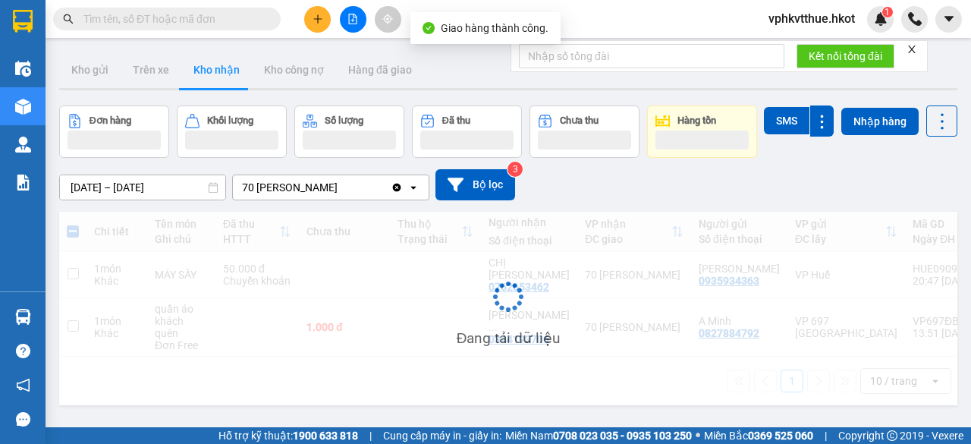
checkbox input "false"
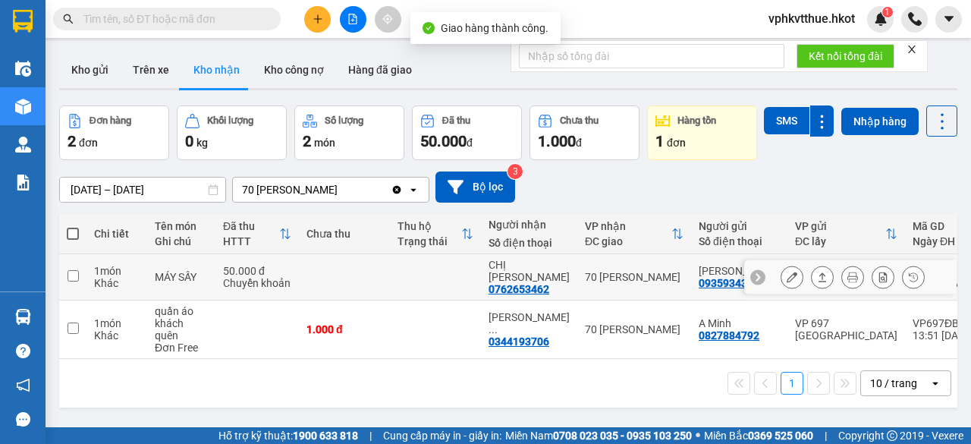
click at [450, 300] on td at bounding box center [435, 277] width 91 height 46
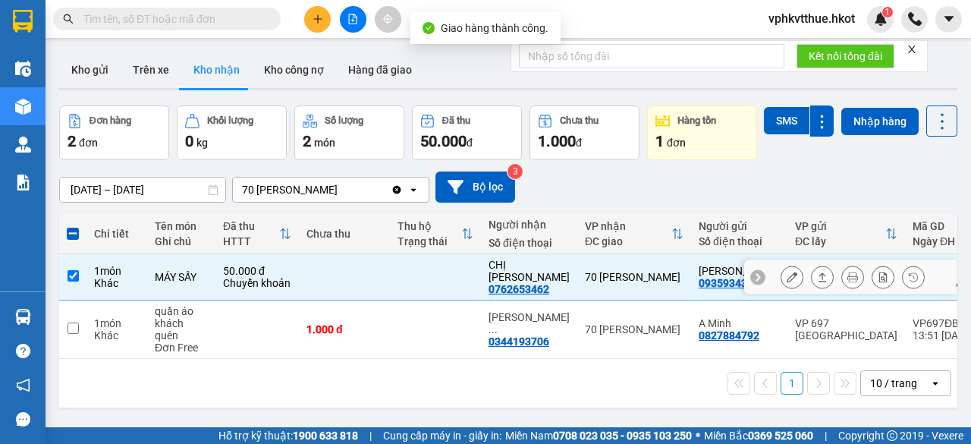
click at [817, 282] on icon at bounding box center [822, 276] width 11 height 11
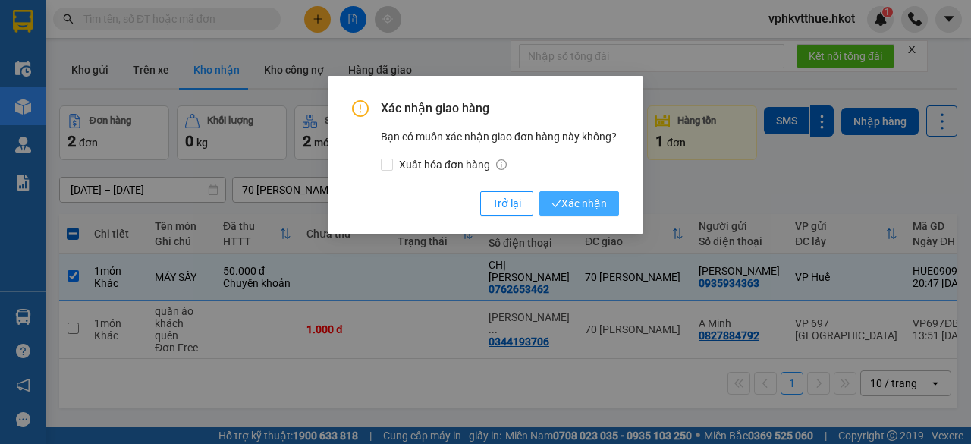
click at [576, 202] on span "Xác nhận" at bounding box center [578, 203] width 55 height 17
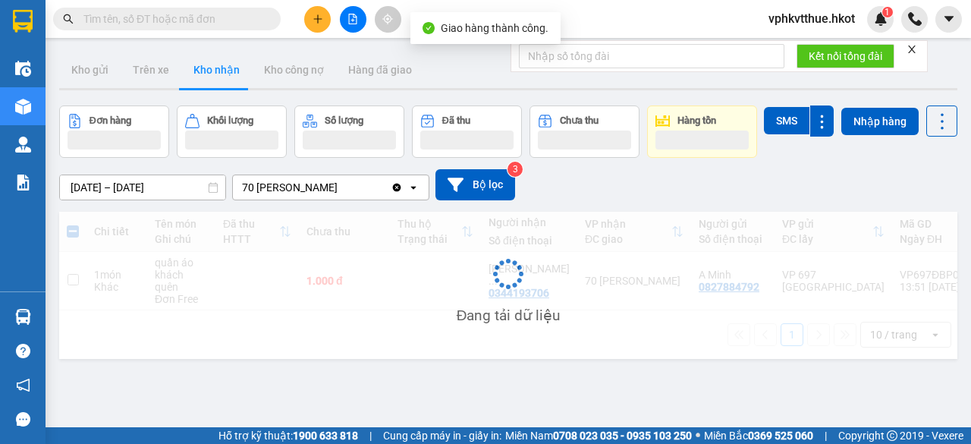
checkbox input "false"
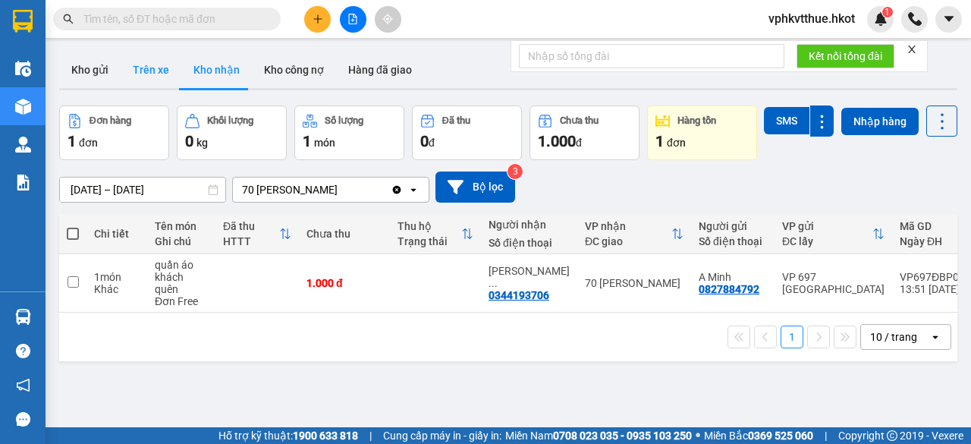
click at [165, 70] on button "Trên xe" at bounding box center [151, 70] width 61 height 36
type input "[DATE] – [DATE]"
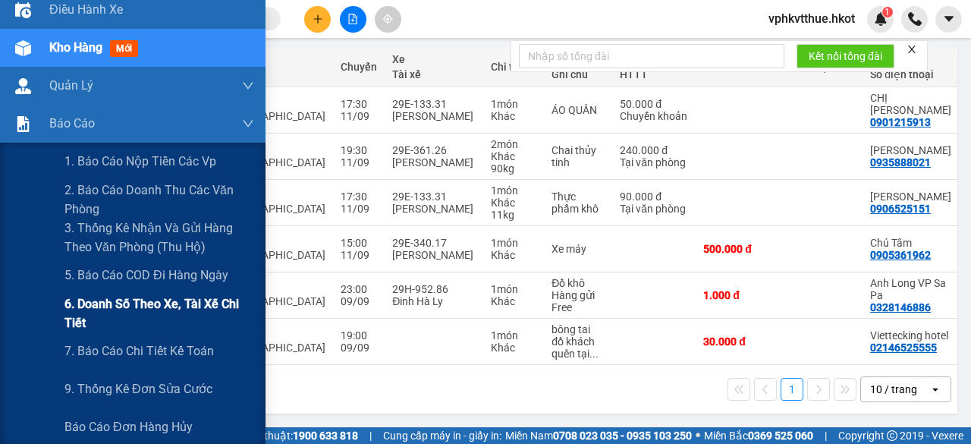
scroll to position [64, 0]
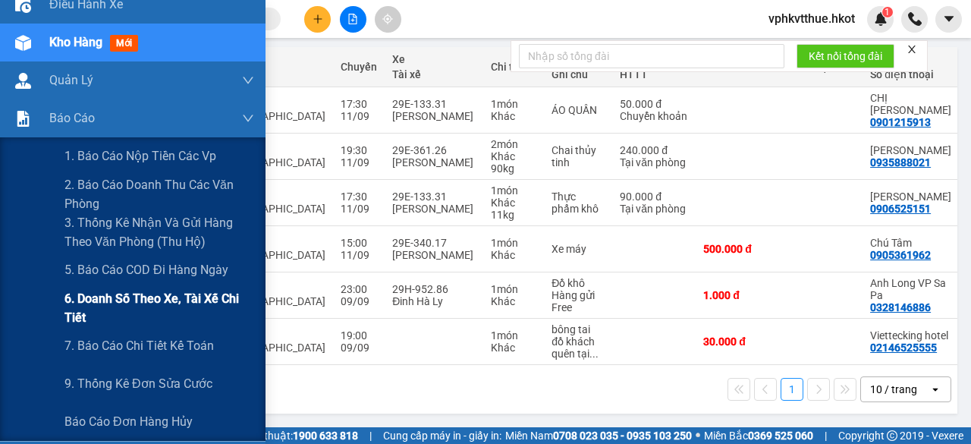
click at [124, 347] on span "7. Báo cáo chi tiết kế toán" at bounding box center [138, 345] width 149 height 19
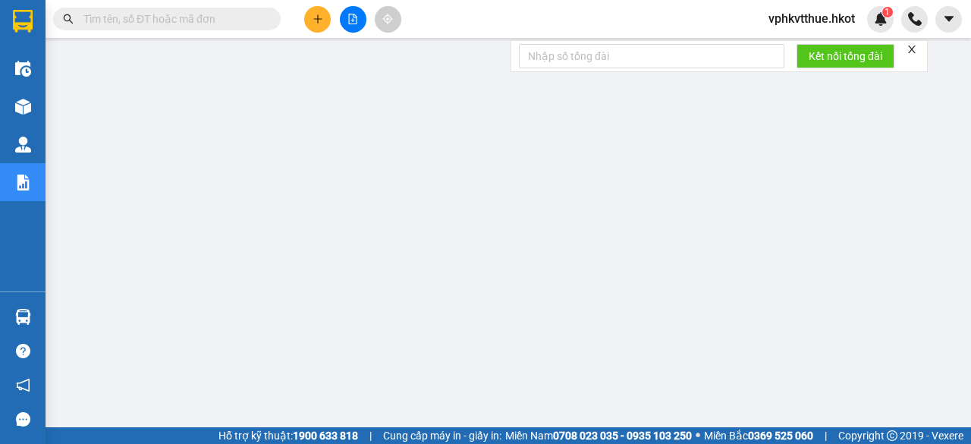
click at [127, 22] on input "text" at bounding box center [172, 19] width 179 height 17
paste input "70NHH1109250078"
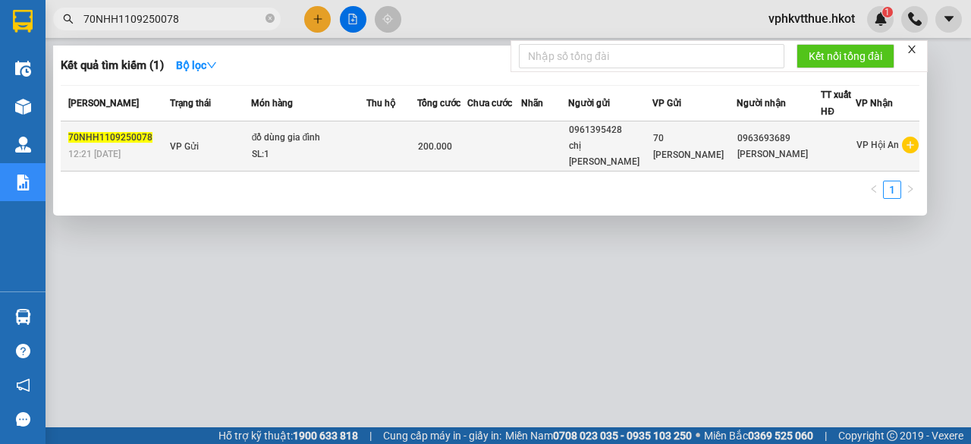
type input "70NHH1109250078"
click at [378, 142] on td at bounding box center [391, 146] width 51 height 50
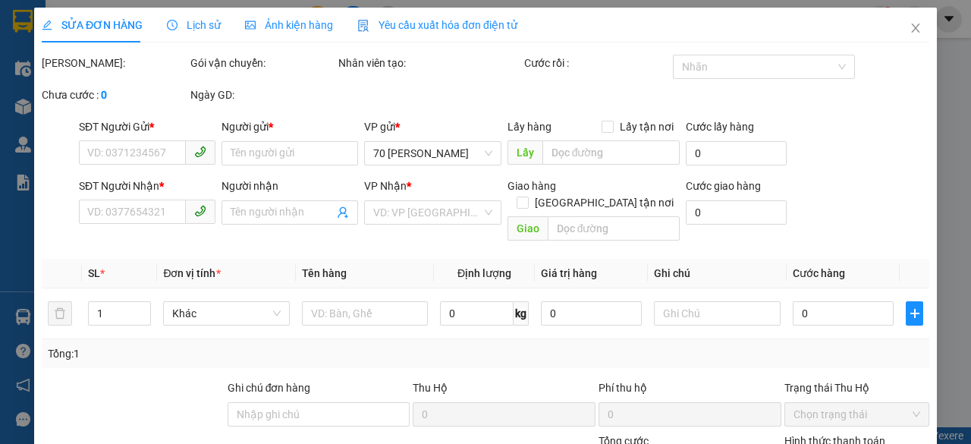
type input "0961395428"
type input "chị [PERSON_NAME]"
type input "0963693689"
type input "[PERSON_NAME]"
type input "200.000"
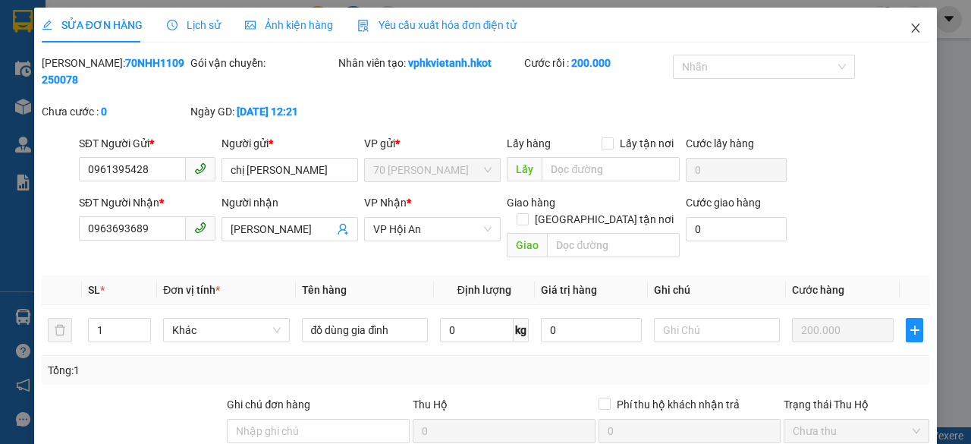
click at [901, 40] on span "Close" at bounding box center [915, 29] width 42 height 42
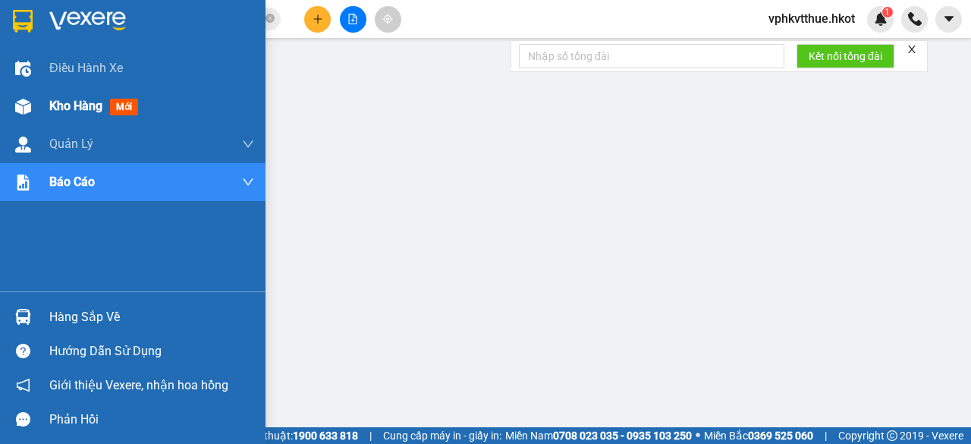
click at [55, 109] on span "Kho hàng" at bounding box center [75, 106] width 53 height 14
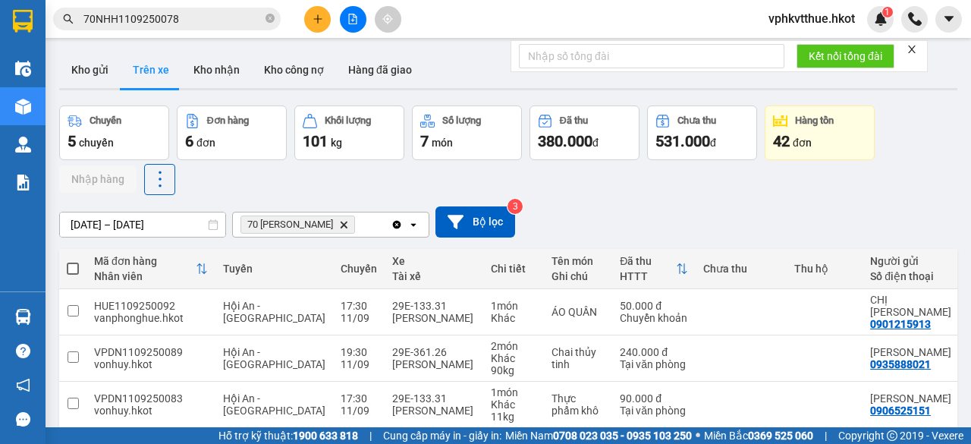
click at [203, 16] on input "70NHH1109250078" at bounding box center [172, 19] width 179 height 17
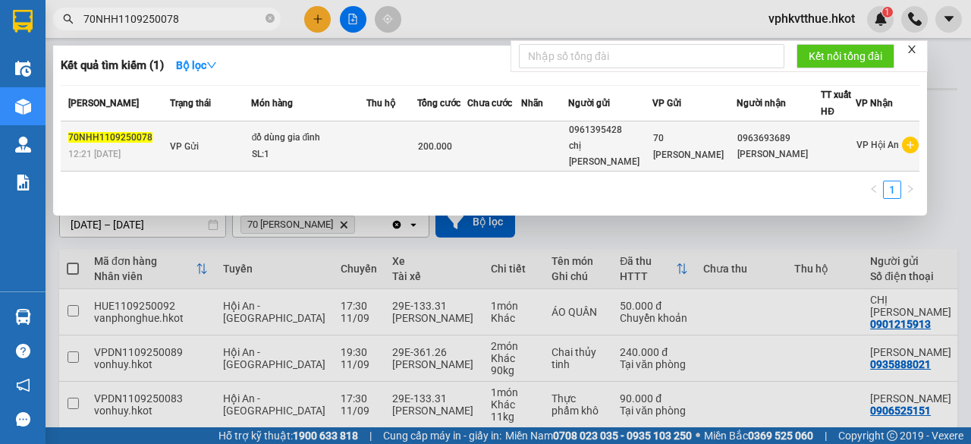
click at [346, 136] on div "đồ dùng gia đình" at bounding box center [309, 138] width 114 height 17
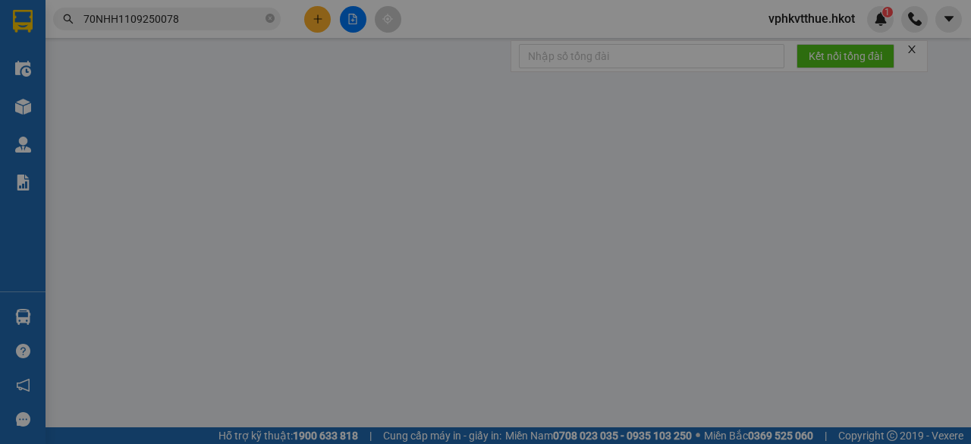
type input "0961395428"
type input "chị [PERSON_NAME]"
type input "0963693689"
type input "[PERSON_NAME]"
type input "200.000"
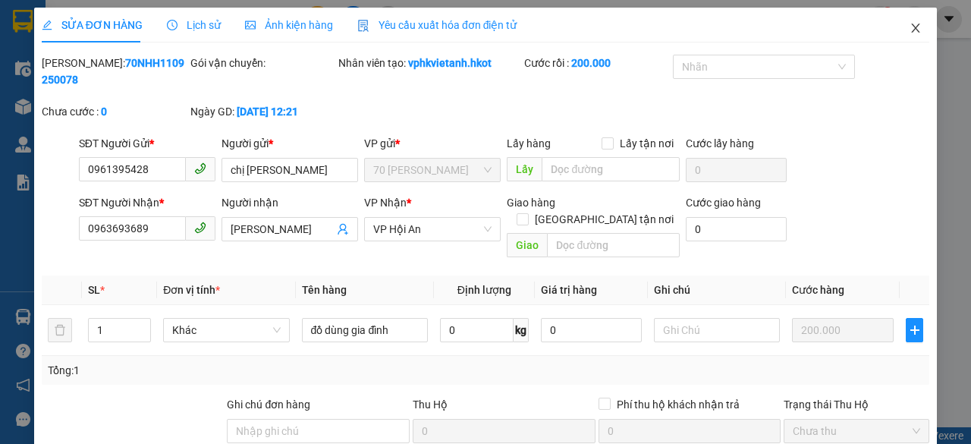
drag, startPoint x: 902, startPoint y: 27, endPoint x: 648, endPoint y: 2, distance: 256.0
click at [912, 27] on icon "close" at bounding box center [916, 28] width 8 height 9
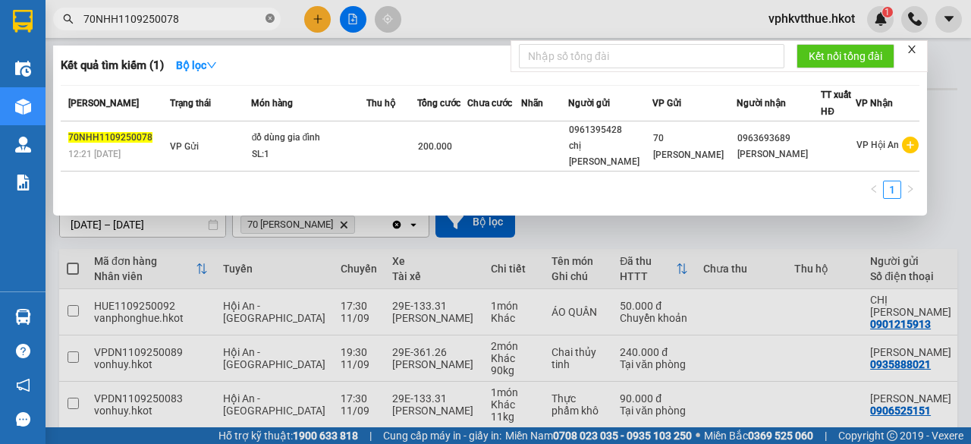
click at [271, 20] on icon "close-circle" at bounding box center [269, 18] width 9 height 9
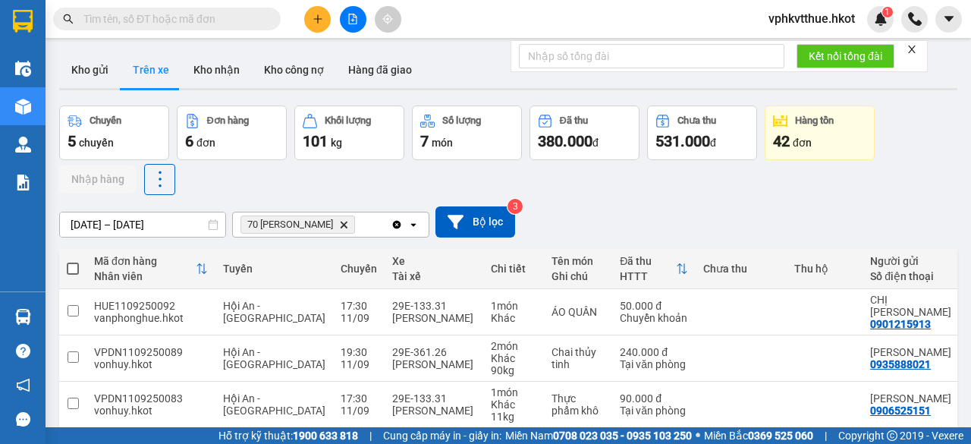
click at [168, 24] on input "text" at bounding box center [172, 19] width 179 height 17
paste input "70NHH1109250082"
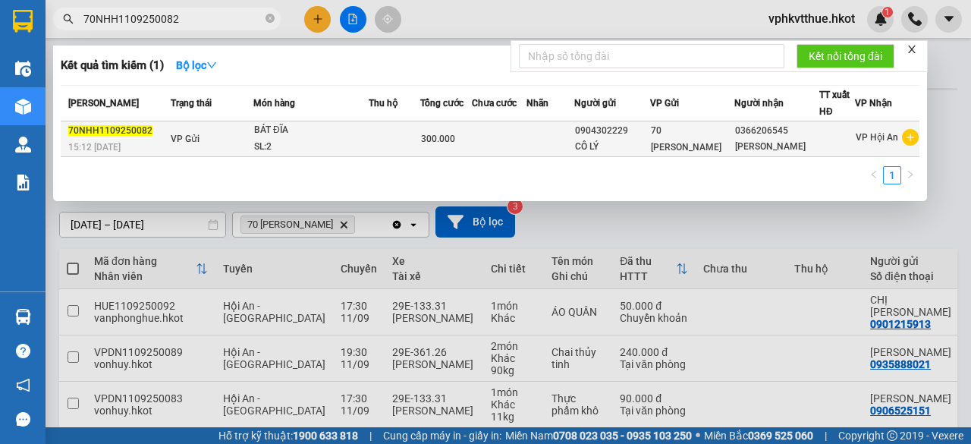
type input "70NHH1109250082"
click at [379, 138] on td at bounding box center [395, 139] width 52 height 36
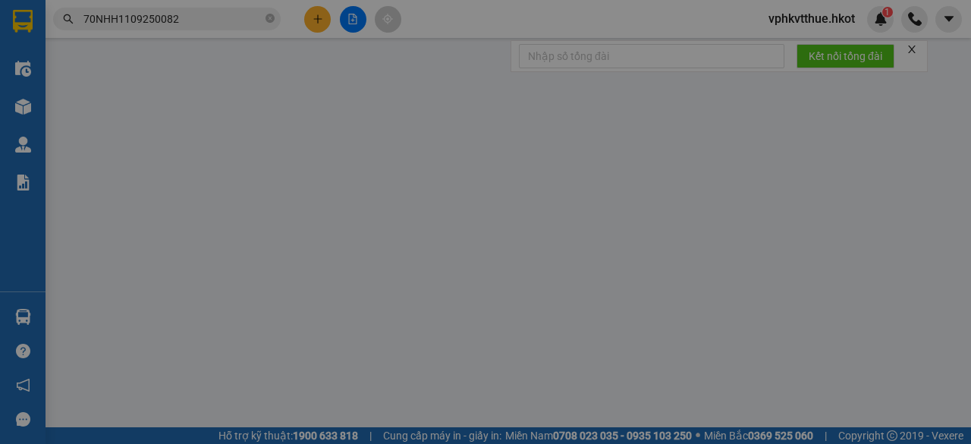
type input "0904302229"
type input "CÔ LÝ"
type input "0366206545"
type input "[PERSON_NAME]"
type input "Việt Anh đã thu"
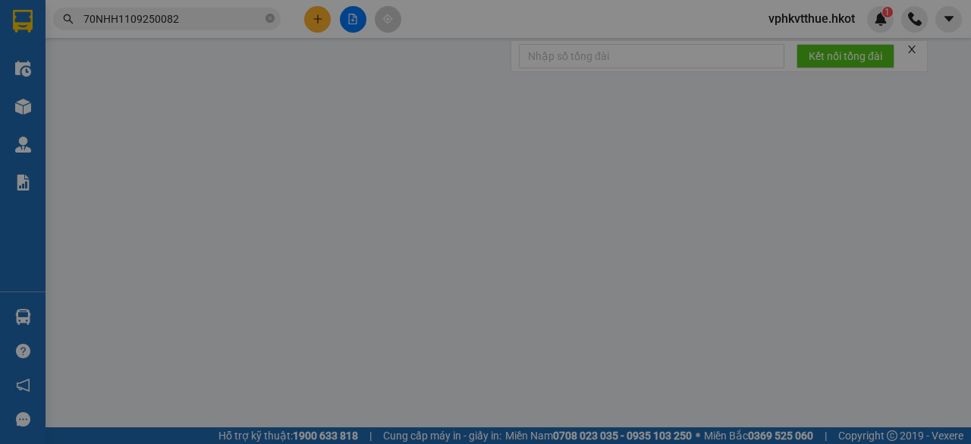
type input "300.000"
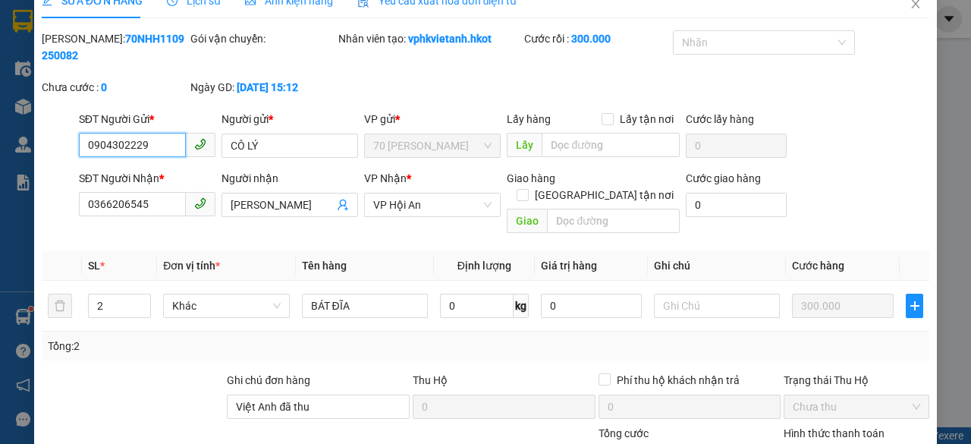
scroll to position [24, 0]
click at [909, 12] on span "Close" at bounding box center [915, 5] width 42 height 42
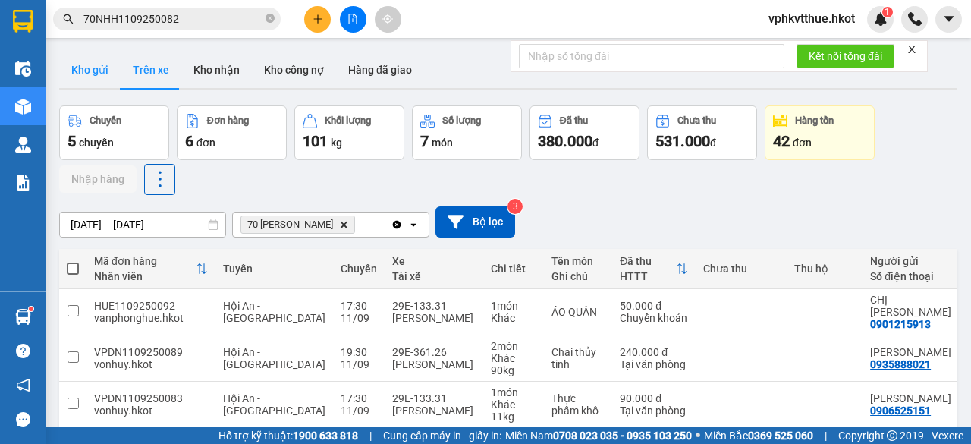
click at [89, 72] on button "Kho gửi" at bounding box center [89, 70] width 61 height 36
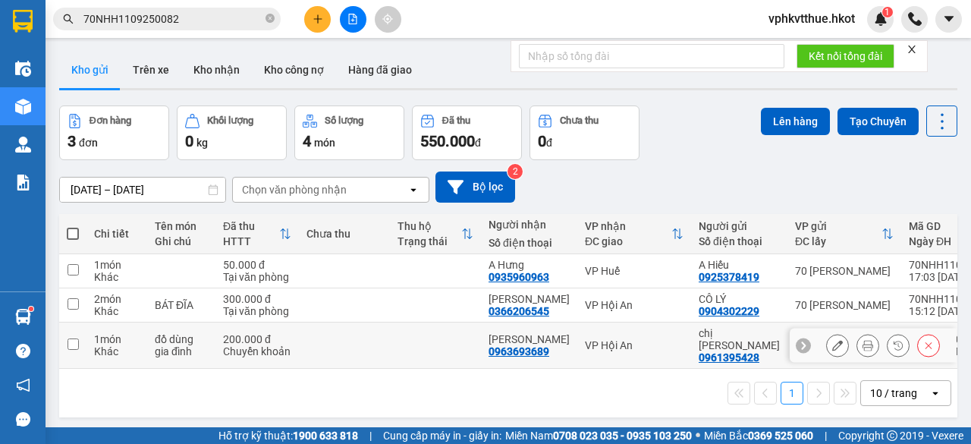
click at [381, 336] on td at bounding box center [344, 345] width 91 height 46
checkbox input "true"
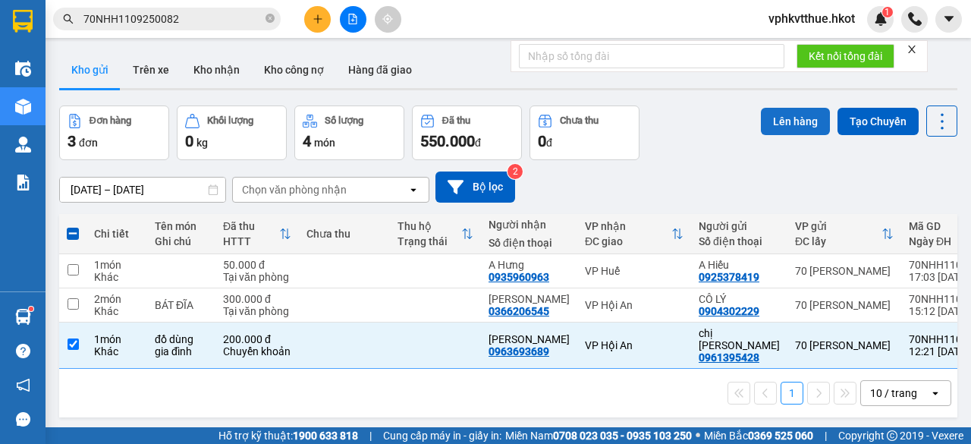
click at [761, 115] on button "Lên hàng" at bounding box center [795, 121] width 69 height 27
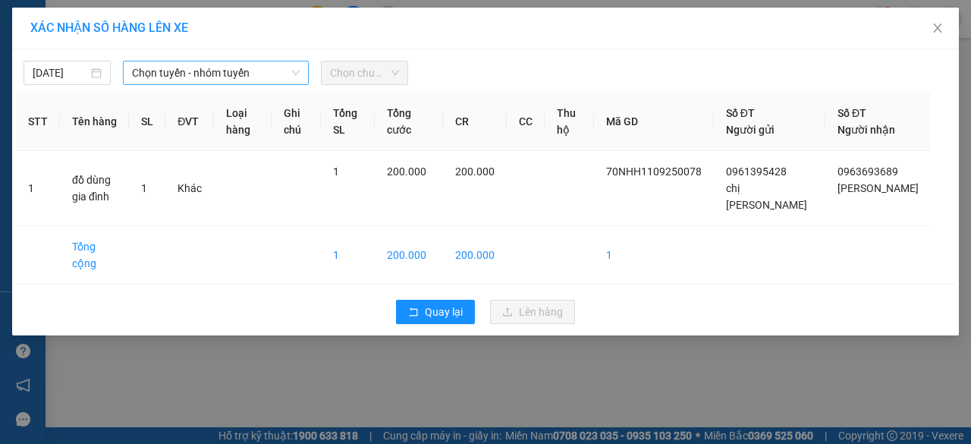
click at [161, 74] on span "Chọn tuyến - nhóm tuyến" at bounding box center [216, 72] width 168 height 23
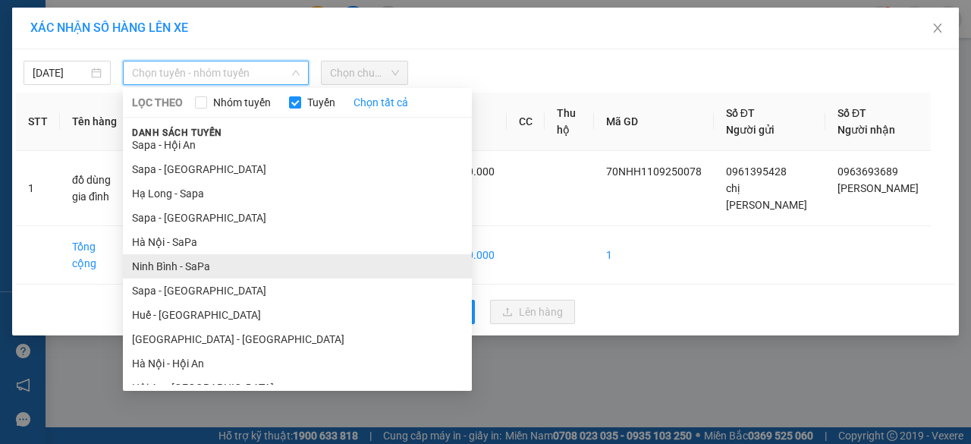
scroll to position [96, 0]
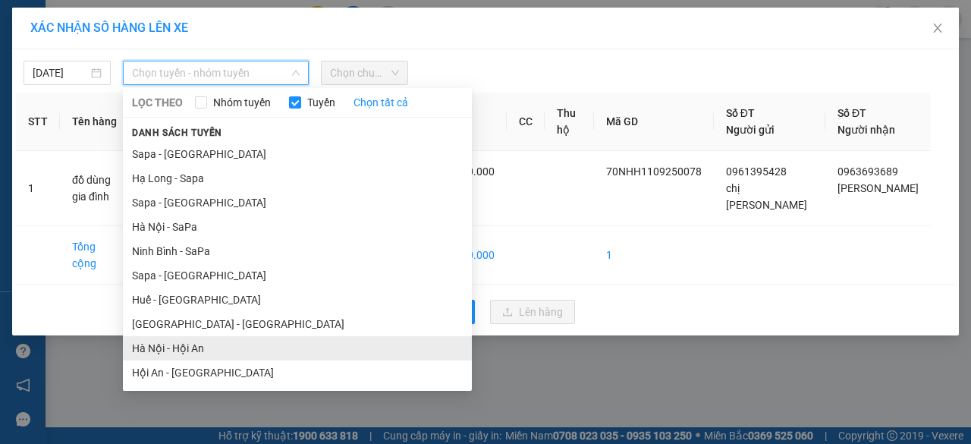
click at [163, 353] on li "Hà Nội - Hội An" at bounding box center [297, 348] width 349 height 24
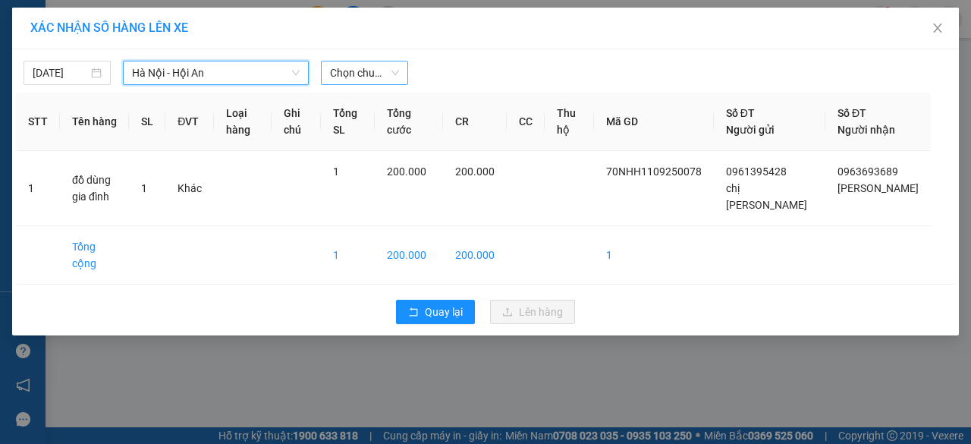
click at [364, 69] on span "Chọn chuyến" at bounding box center [364, 72] width 69 height 23
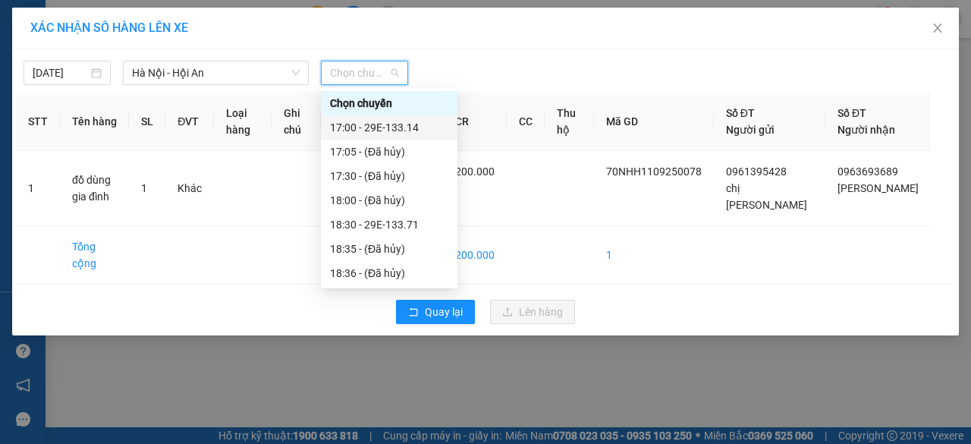
click at [384, 131] on div "17:00 - 29E-133.14" at bounding box center [389, 127] width 118 height 17
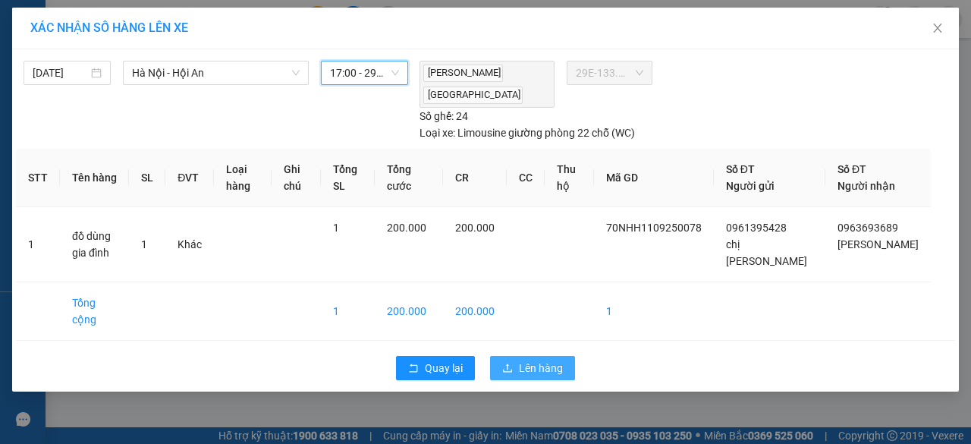
click at [517, 356] on button "Lên hàng" at bounding box center [532, 368] width 85 height 24
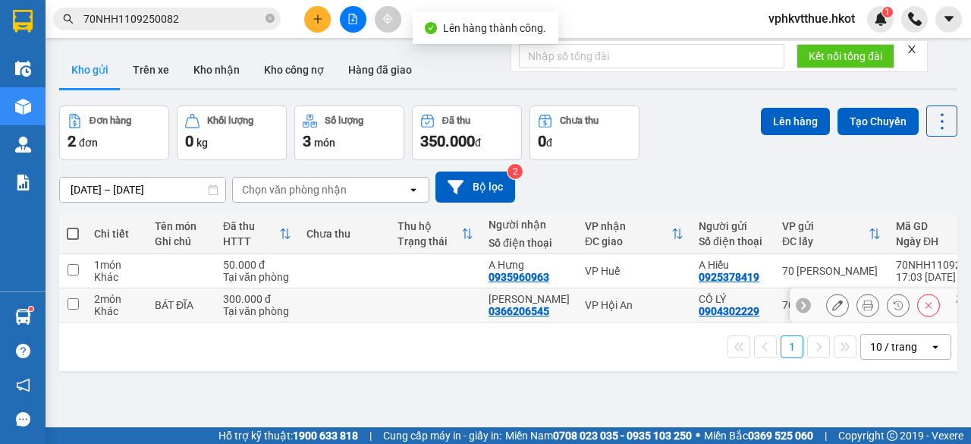
click at [347, 300] on td at bounding box center [344, 305] width 91 height 34
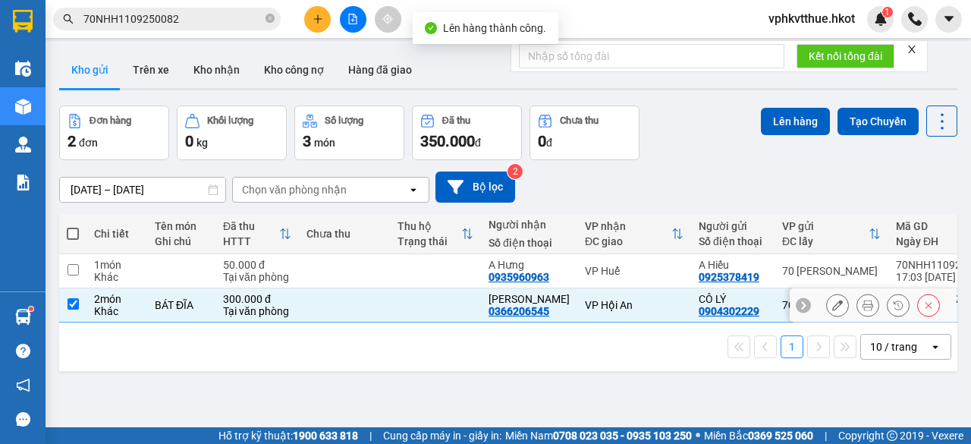
checkbox input "true"
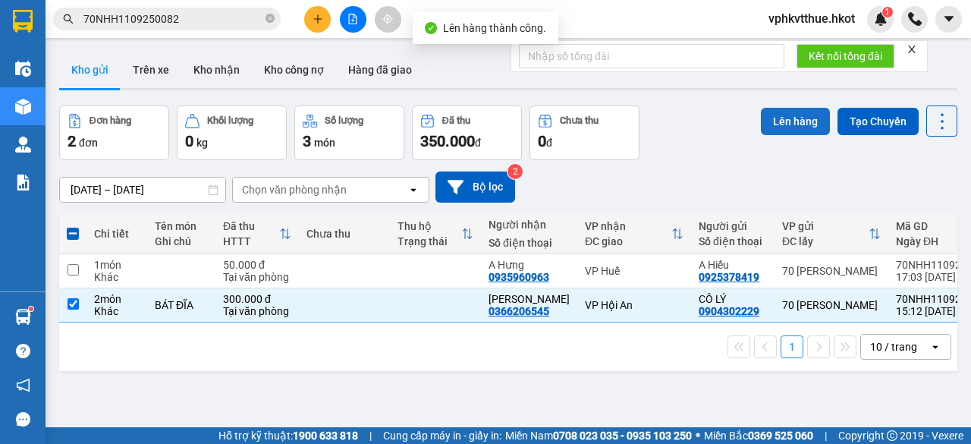
click at [779, 121] on button "Lên hàng" at bounding box center [795, 121] width 69 height 27
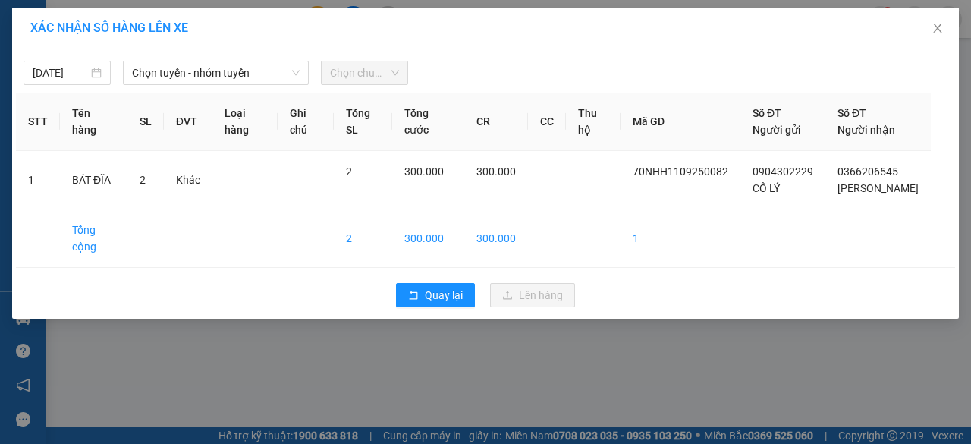
click at [359, 77] on span "Chọn chuyến" at bounding box center [364, 72] width 69 height 23
click at [344, 81] on span "Chọn chuyến" at bounding box center [364, 72] width 69 height 23
click at [347, 75] on span "Chọn chuyến" at bounding box center [364, 72] width 69 height 23
click at [253, 86] on div "[DATE] Chọn tuyến - nhóm tuyến Chọn chuyến STT Tên hàng SL ĐVT Loại hàng Ghi ch…" at bounding box center [485, 183] width 946 height 269
click at [250, 77] on span "Chọn tuyến - nhóm tuyến" at bounding box center [216, 72] width 168 height 23
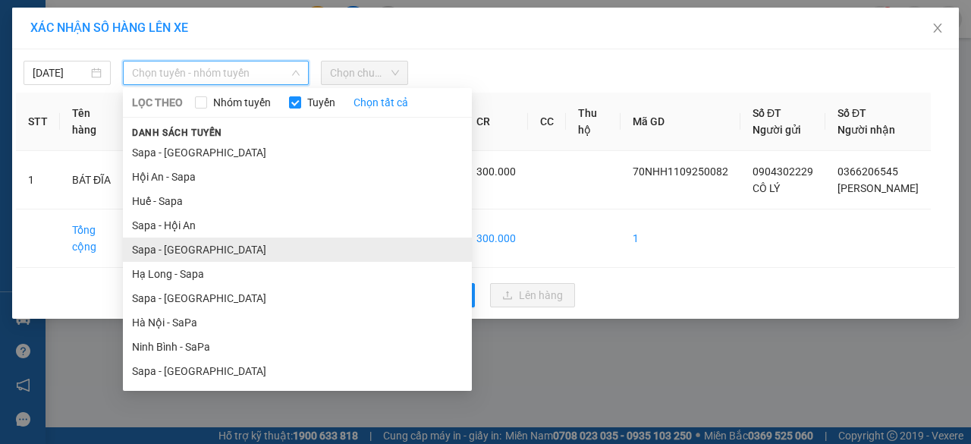
scroll to position [96, 0]
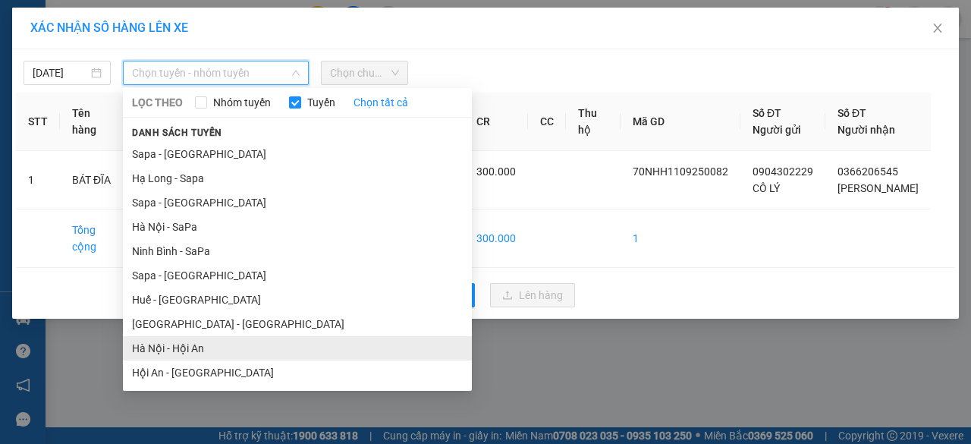
click at [162, 349] on li "Hà Nội - Hội An" at bounding box center [297, 348] width 349 height 24
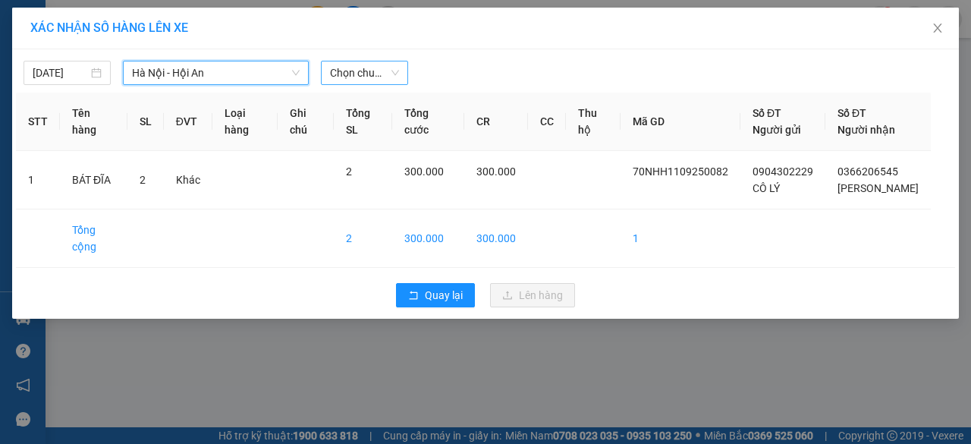
click at [366, 75] on span "Chọn chuyến" at bounding box center [364, 72] width 69 height 23
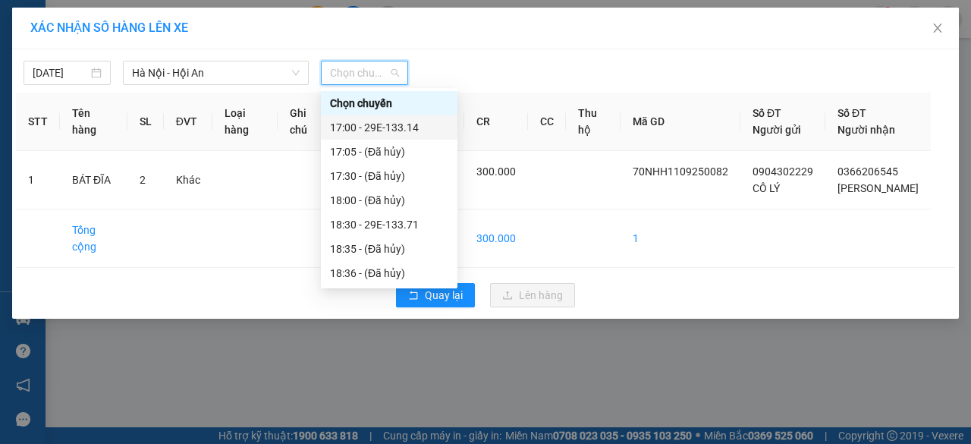
click at [387, 133] on div "17:00 - 29E-133.14" at bounding box center [389, 127] width 118 height 17
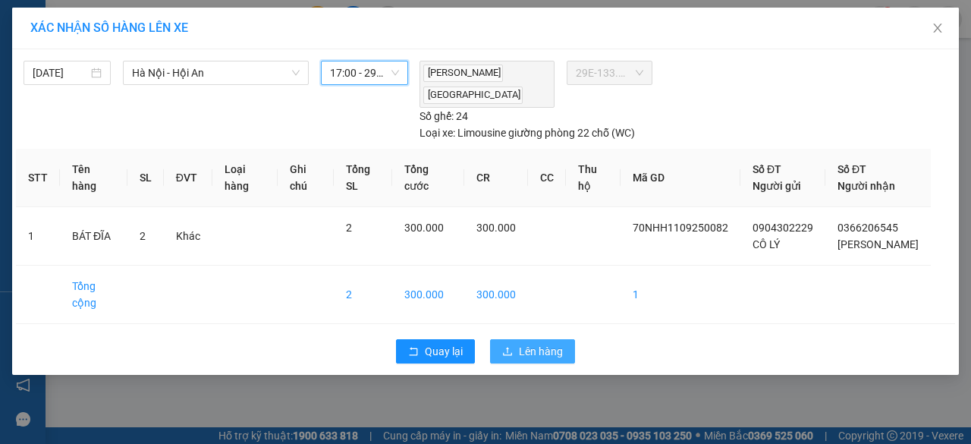
click at [520, 343] on span "Lên hàng" at bounding box center [541, 351] width 44 height 17
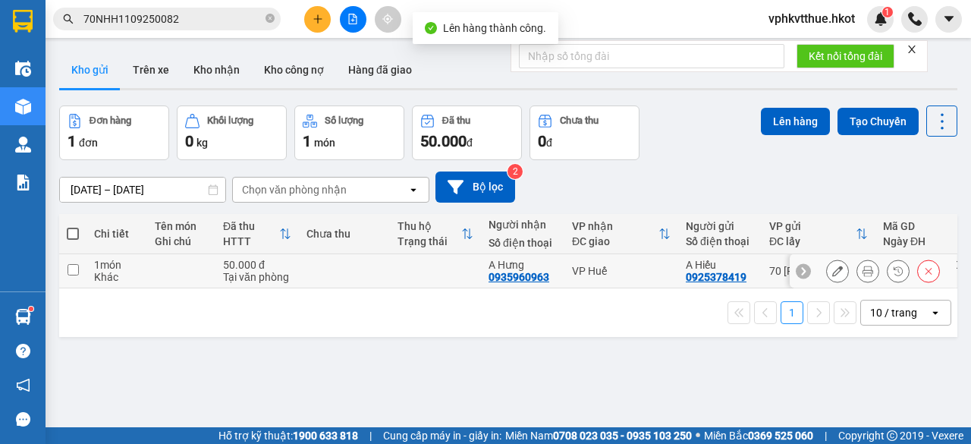
click at [322, 272] on td at bounding box center [344, 271] width 91 height 34
checkbox input "true"
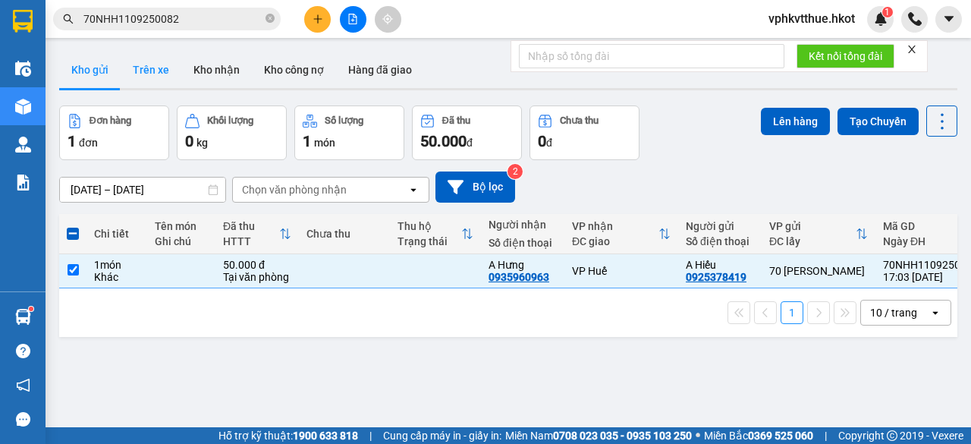
click at [149, 68] on button "Trên xe" at bounding box center [151, 70] width 61 height 36
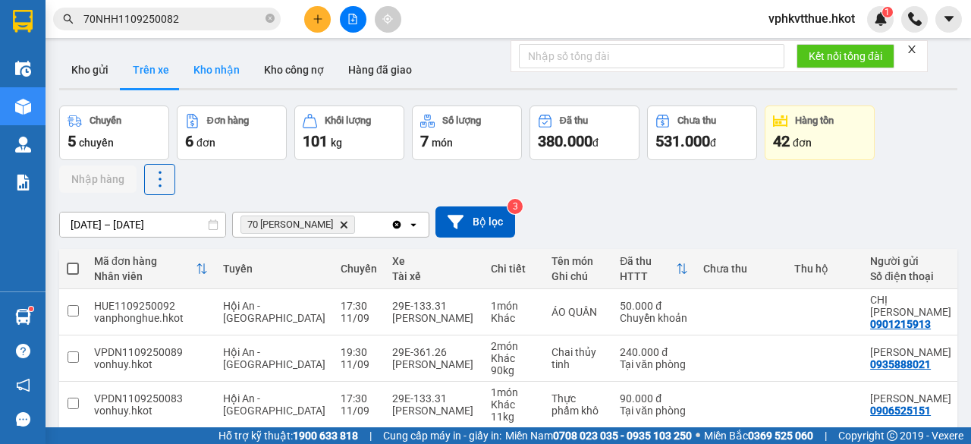
click at [209, 67] on button "Kho nhận" at bounding box center [216, 70] width 71 height 36
type input "[DATE] – [DATE]"
